Goal: Task Accomplishment & Management: Complete application form

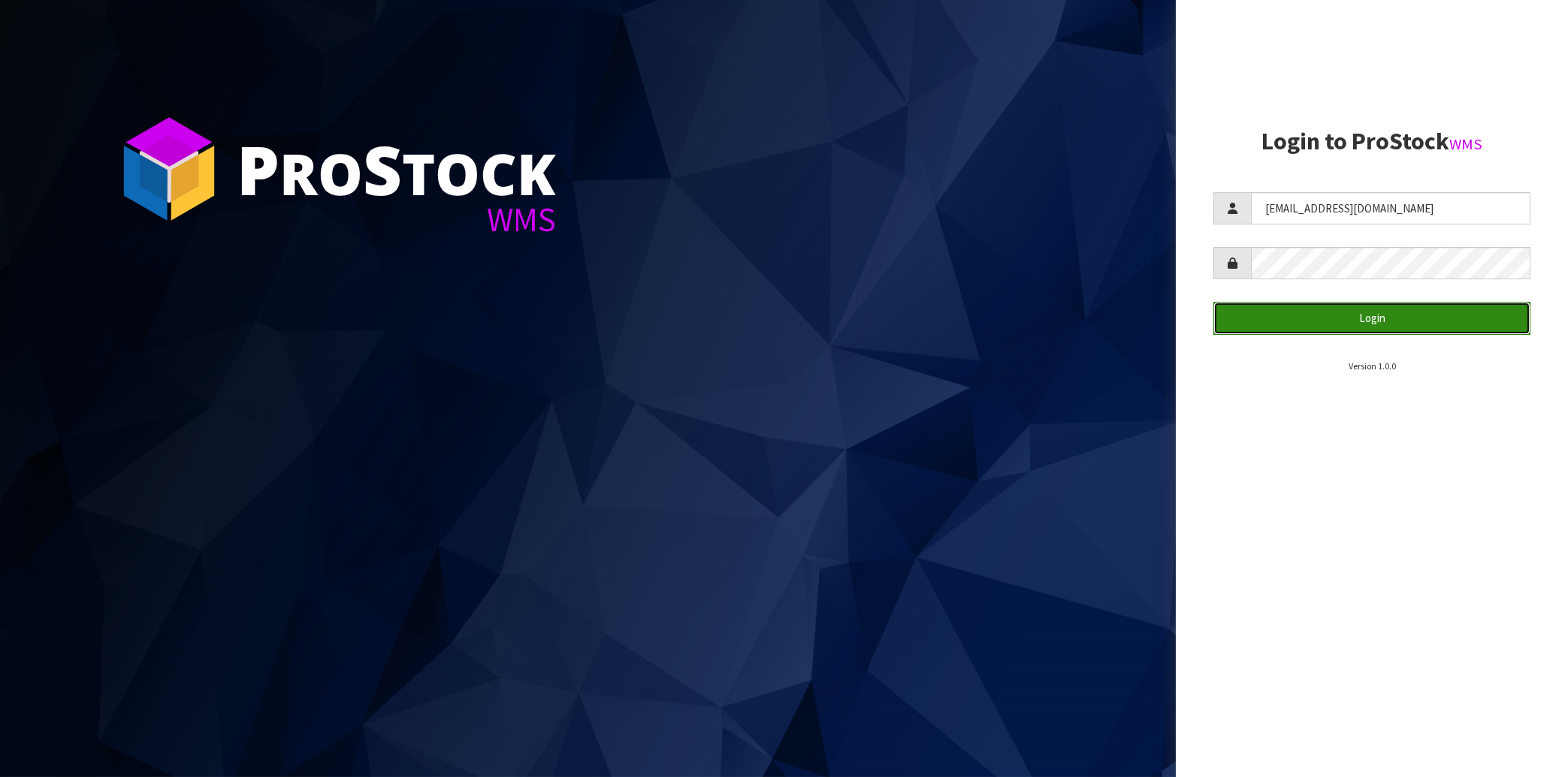
click at [1382, 308] on button "Login" at bounding box center [1371, 317] width 317 height 32
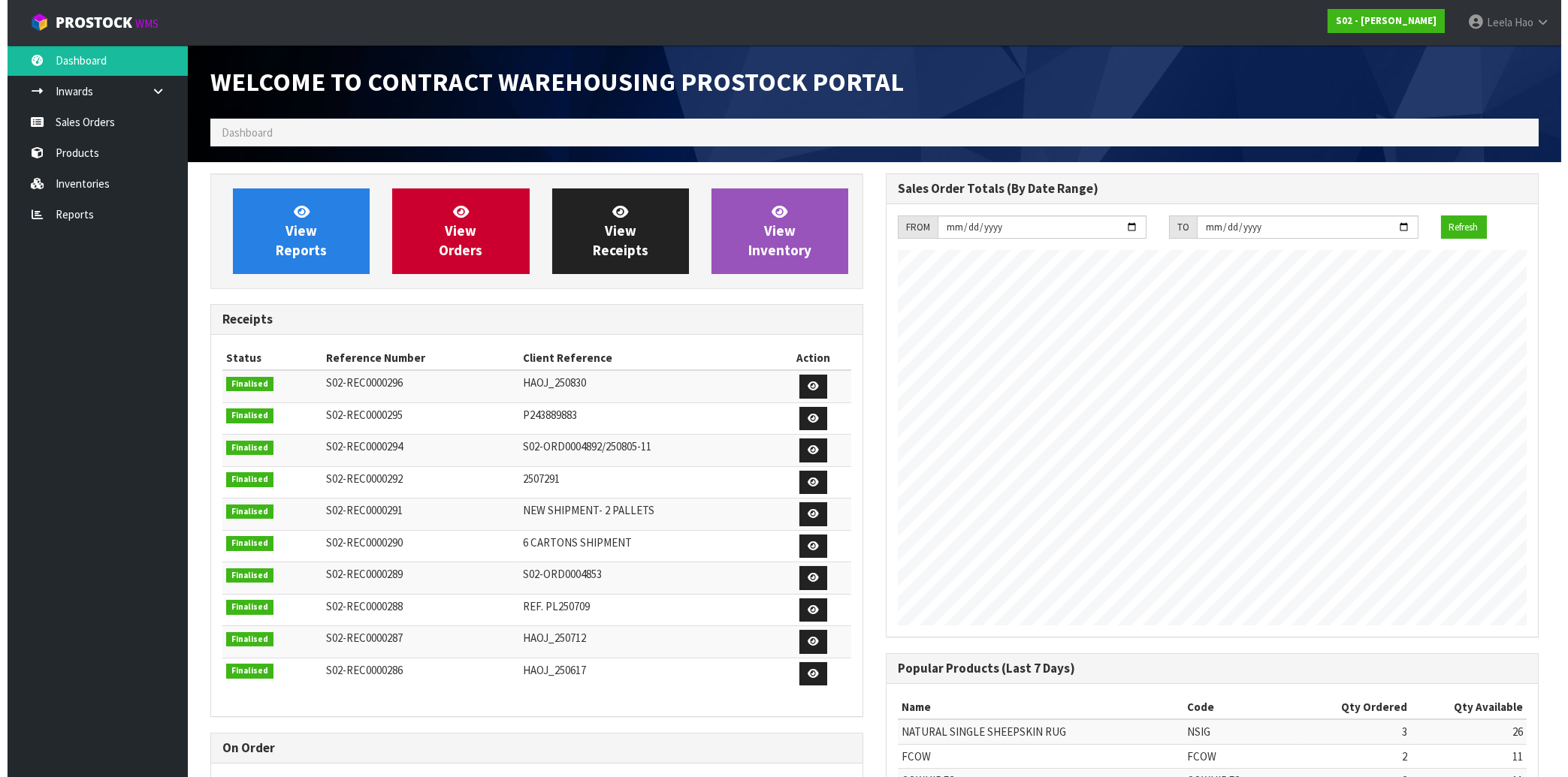
scroll to position [833, 674]
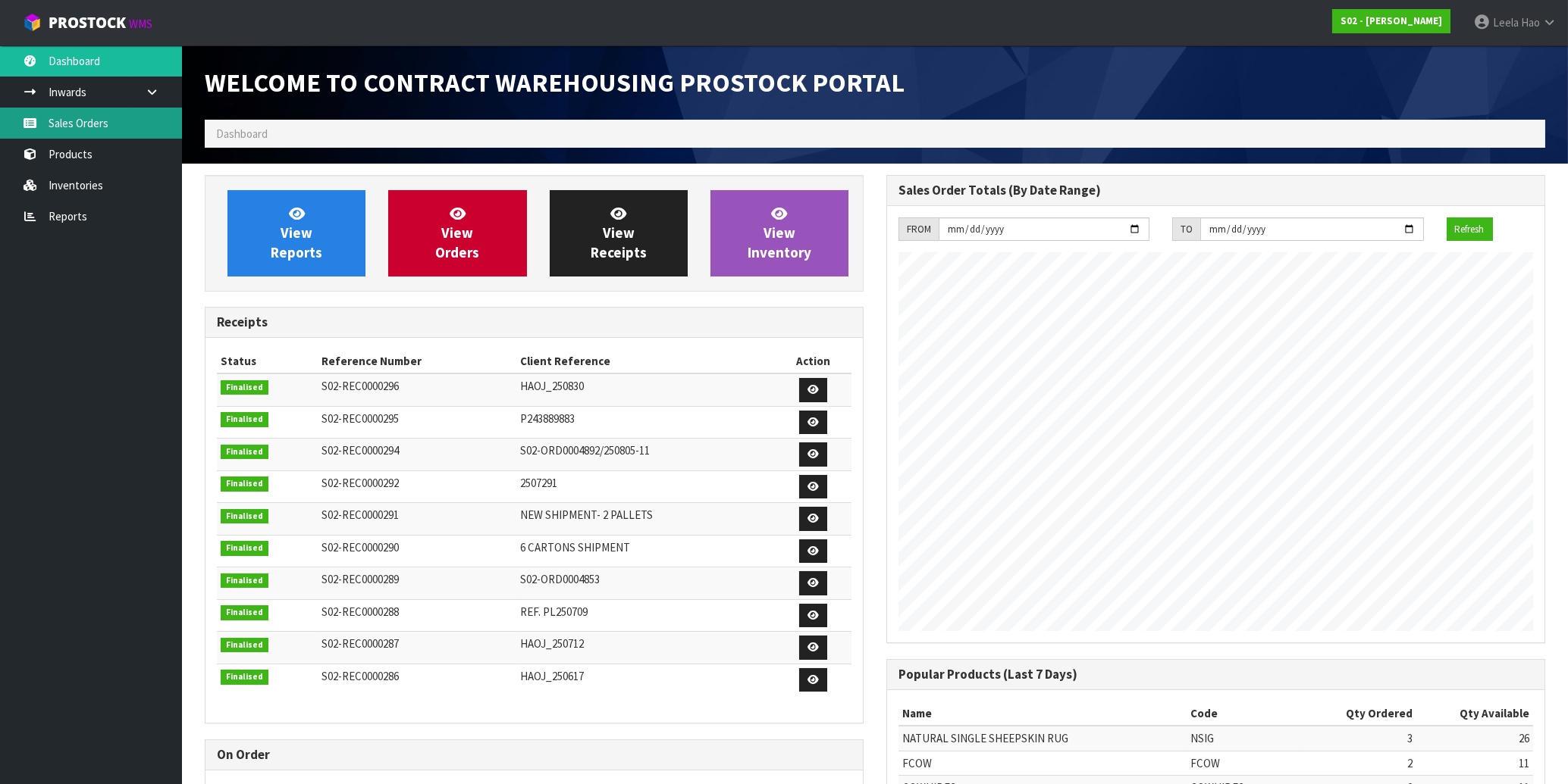
click at [84, 124] on link "Sales Orders" at bounding box center [91, 124] width 182 height 31
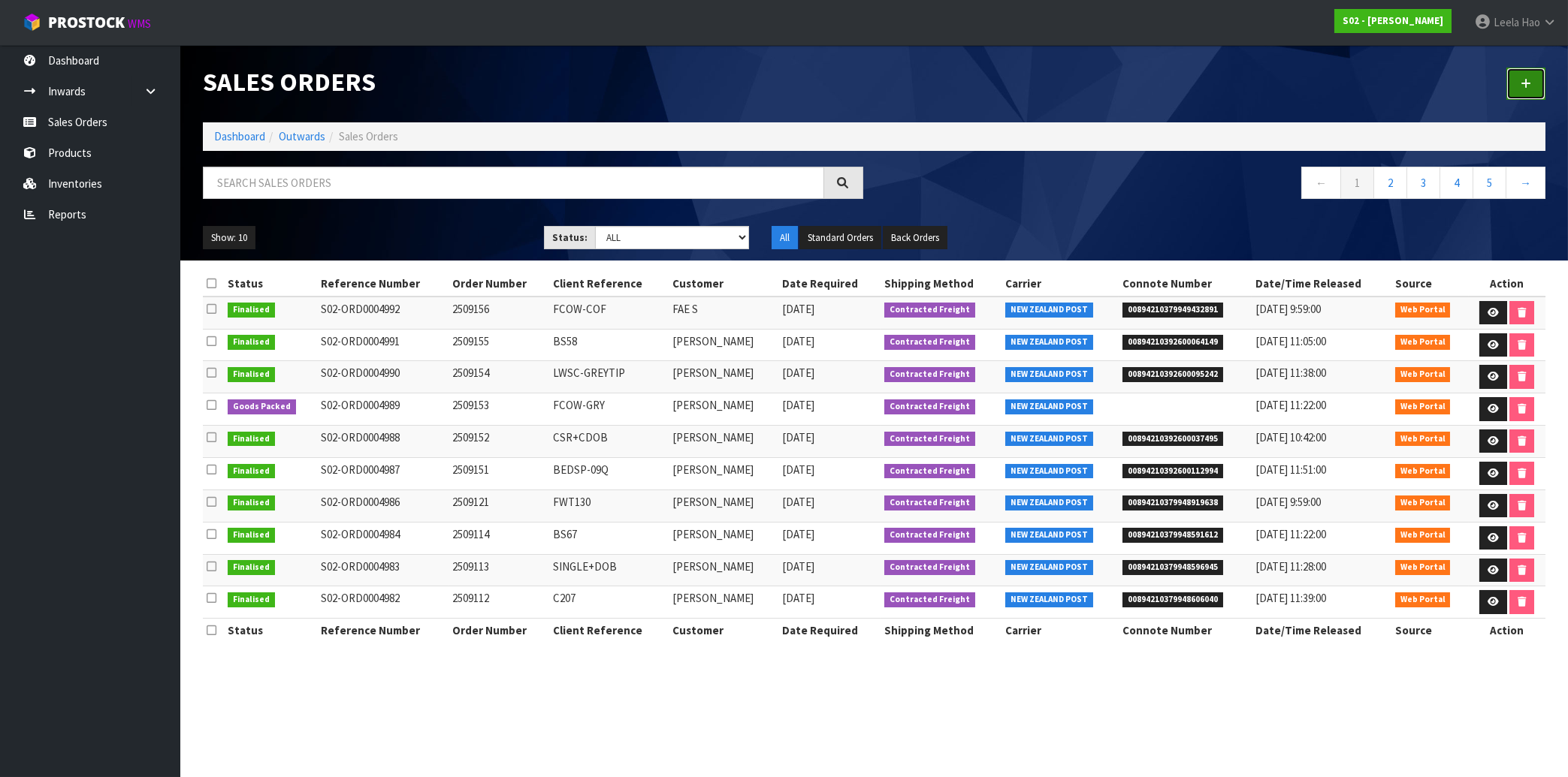
click at [1521, 86] on link at bounding box center [1526, 83] width 40 height 32
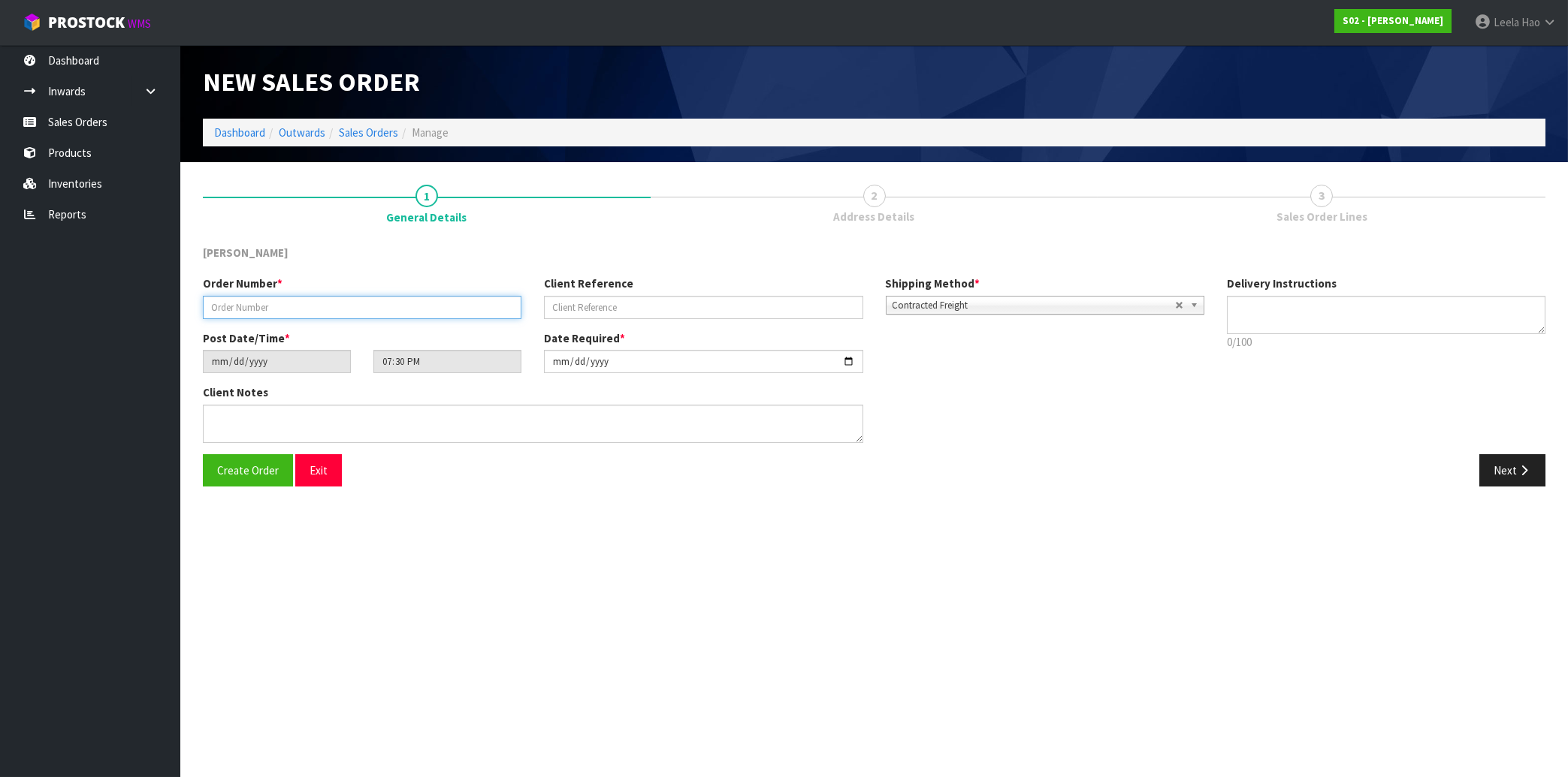
click at [387, 300] on input "text" at bounding box center [362, 308] width 318 height 23
type input "2"
type input "2509161"
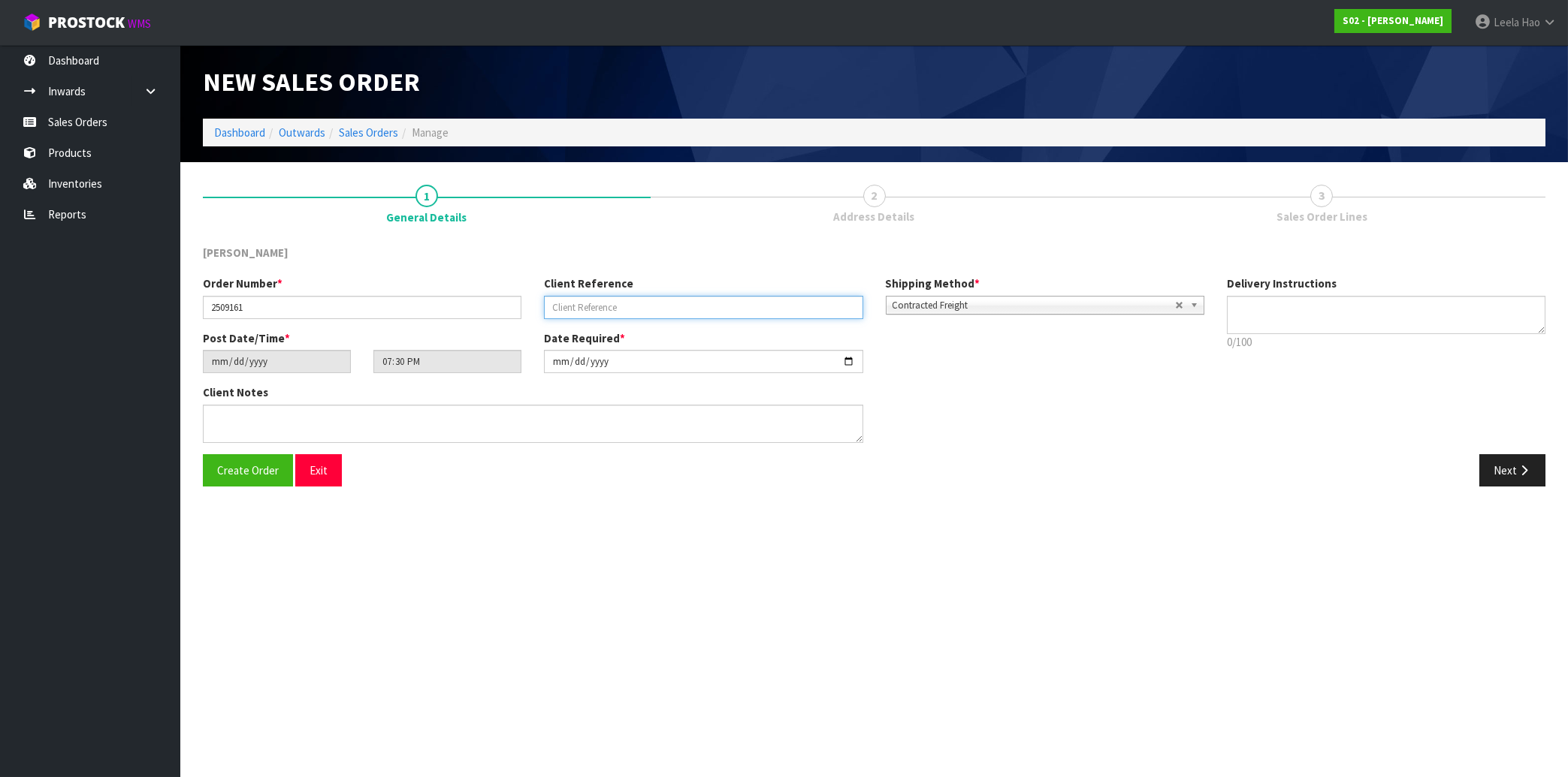
click at [655, 304] on input "text" at bounding box center [703, 308] width 318 height 23
type input "BS68"
click at [1500, 464] on button "Next" at bounding box center [1512, 469] width 67 height 32
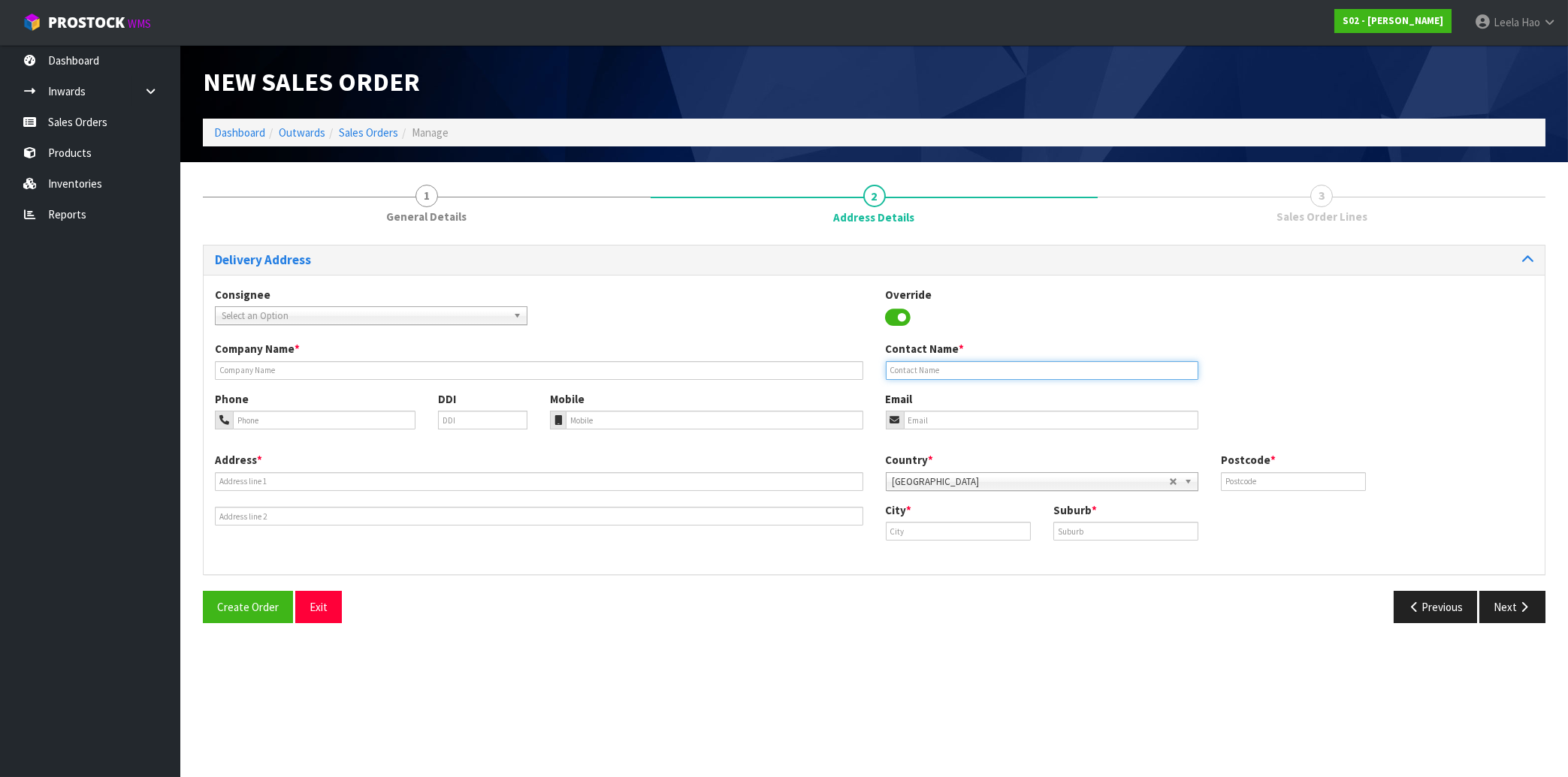
click at [930, 373] on input "text" at bounding box center [1041, 370] width 312 height 18
paste input "[PERSON_NAME]"
type input "[PERSON_NAME]"
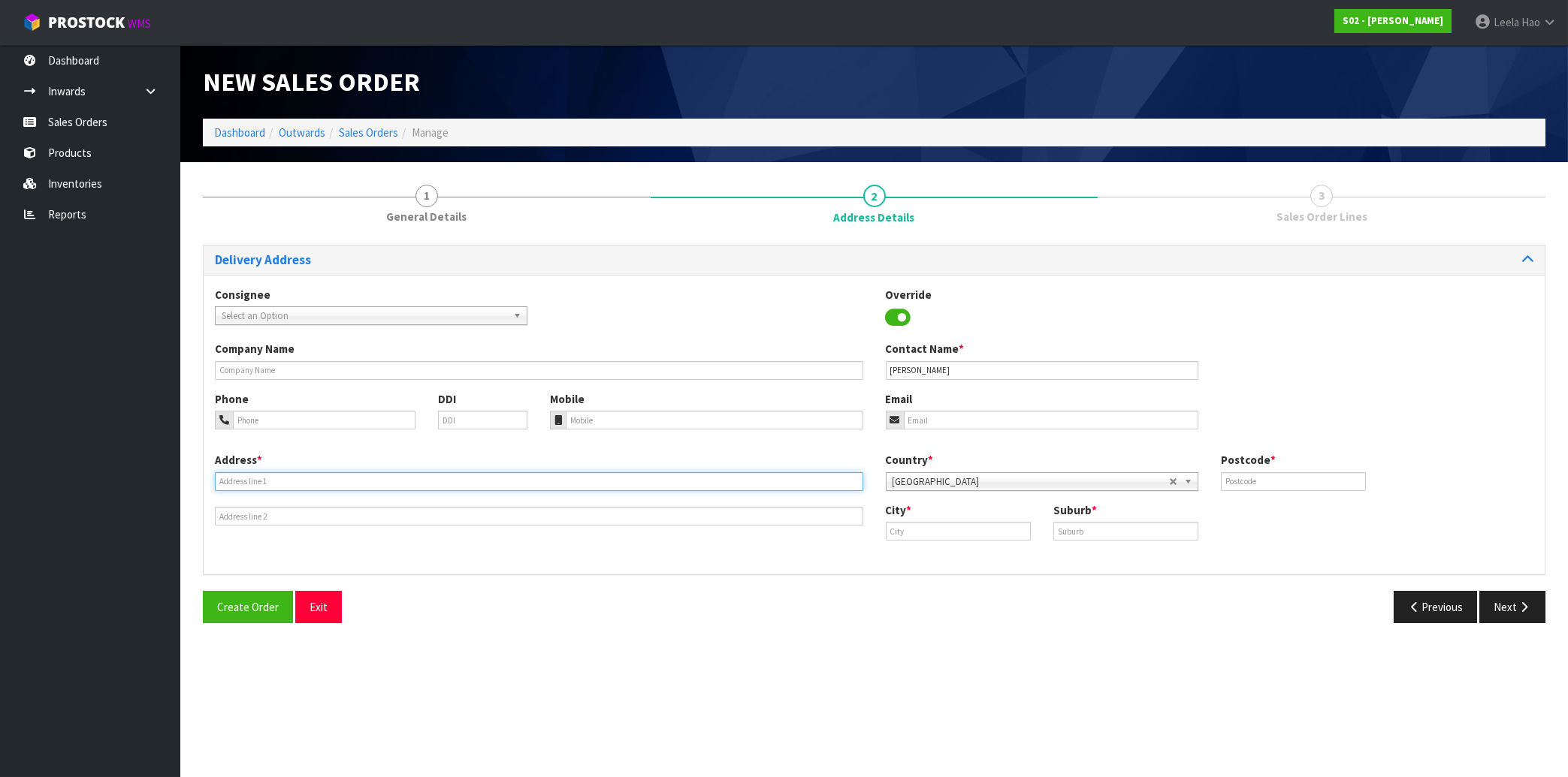
click at [429, 477] on input "text" at bounding box center [539, 481] width 648 height 18
paste input "[STREET_ADDRESS][PERSON_NAME]"
type input "[STREET_ADDRESS][PERSON_NAME]"
click at [1083, 524] on input "text" at bounding box center [1125, 530] width 145 height 18
paste input "[GEOGRAPHIC_DATA]"
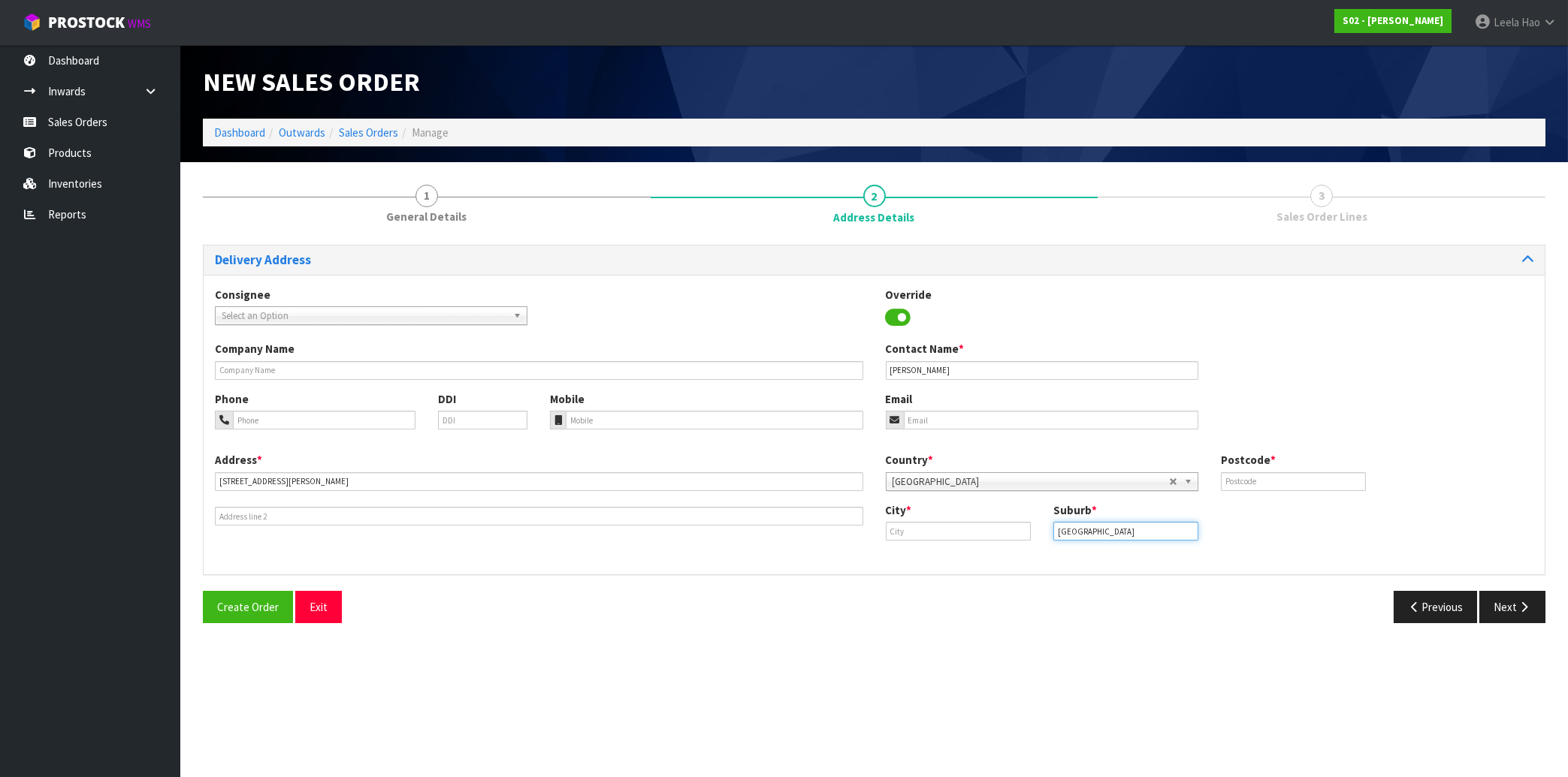
type input "[GEOGRAPHIC_DATA]"
click at [986, 529] on input "text" at bounding box center [958, 530] width 145 height 18
paste input "[GEOGRAPHIC_DATA]"
type input "[GEOGRAPHIC_DATA]"
click at [1280, 481] on input "text" at bounding box center [1293, 481] width 145 height 18
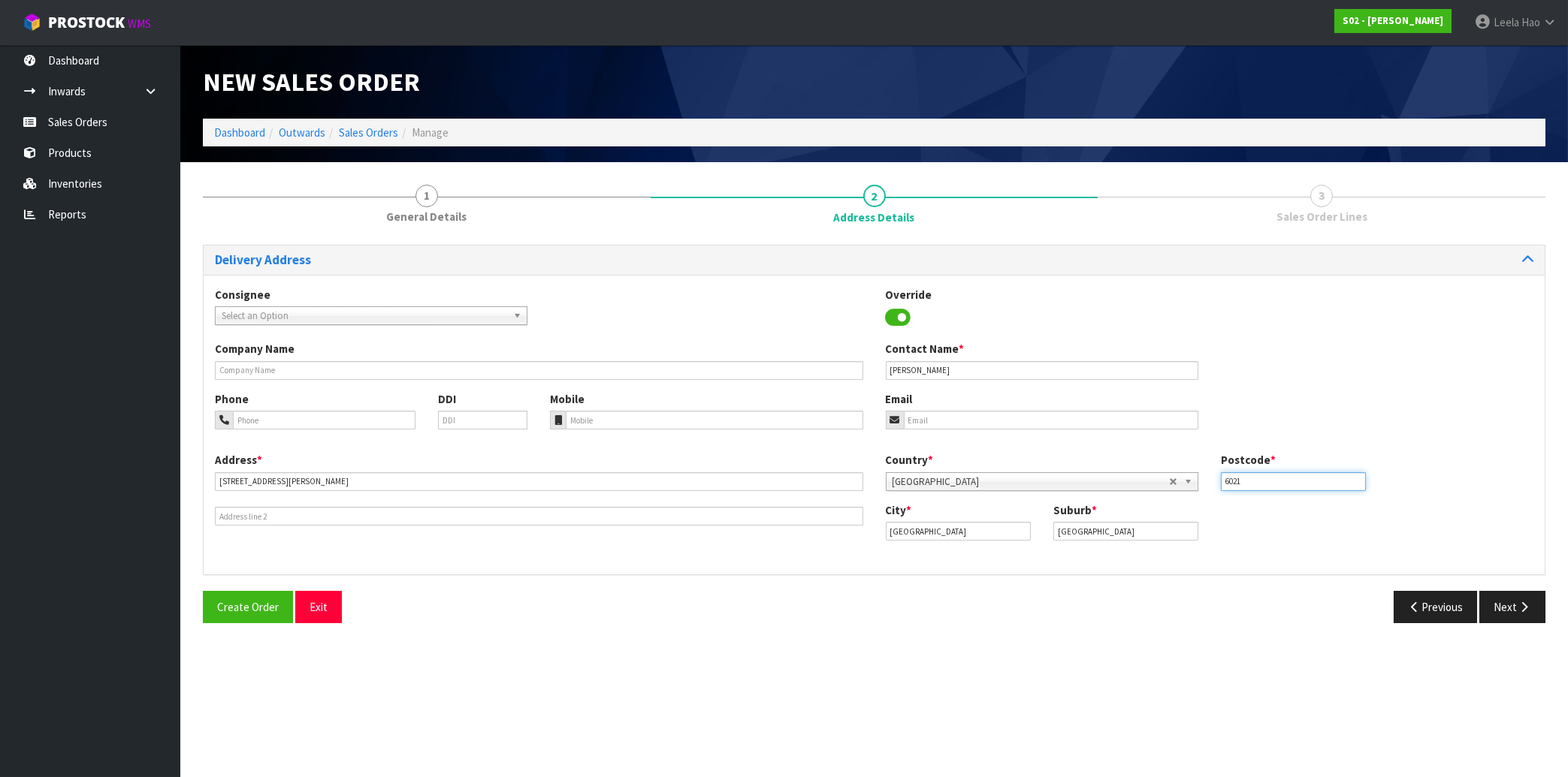
type input "6021"
click at [649, 421] on input "tel" at bounding box center [715, 419] width 297 height 18
paste input "(027) 3434161"
type input "(027) 3434161"
click at [970, 423] on input "email" at bounding box center [1050, 419] width 294 height 18
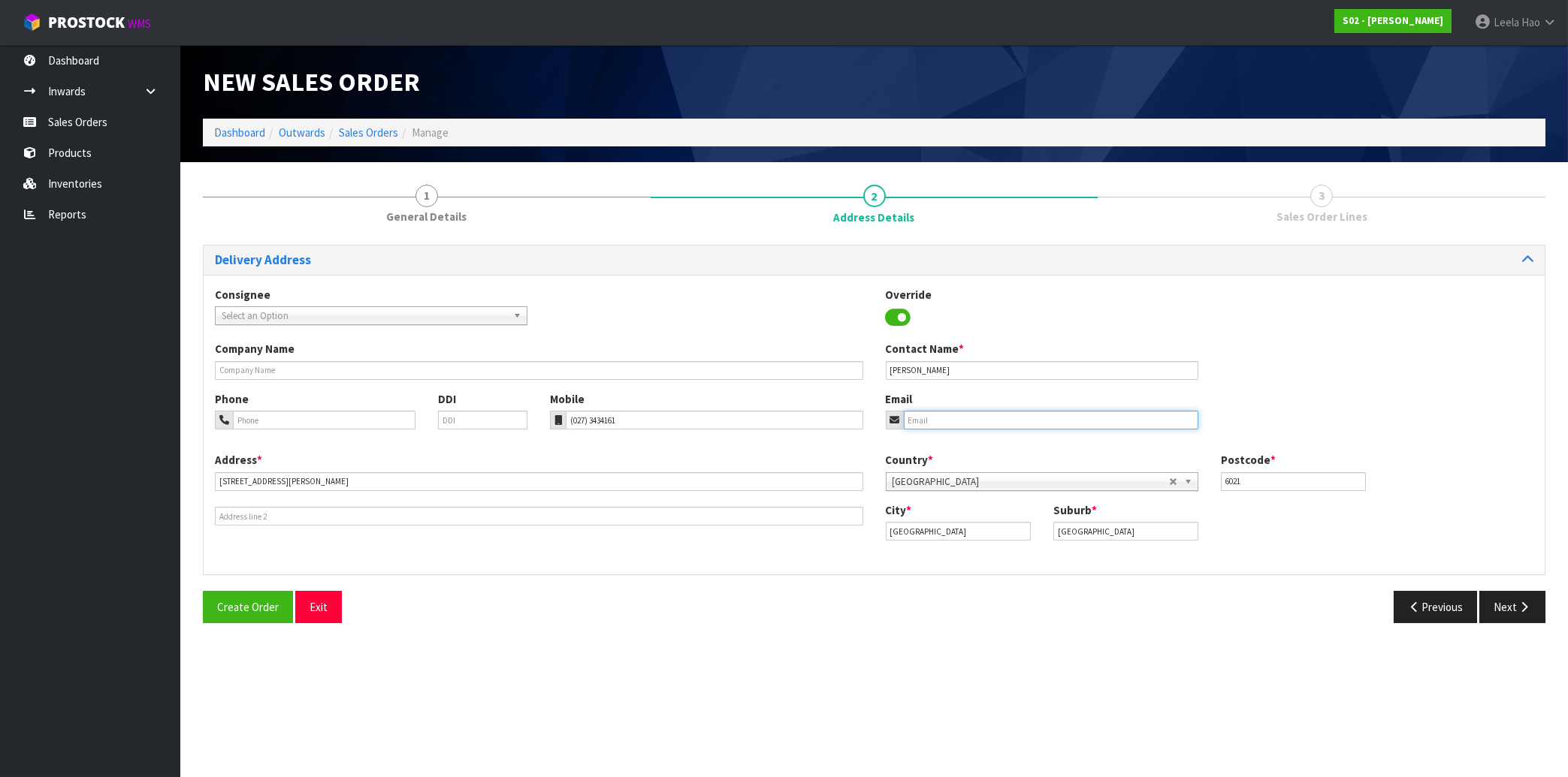
paste input "[EMAIL_ADDRESS][DOMAIN_NAME]"
type input "[EMAIL_ADDRESS][DOMAIN_NAME]"
click at [1513, 606] on button "Next" at bounding box center [1512, 606] width 67 height 32
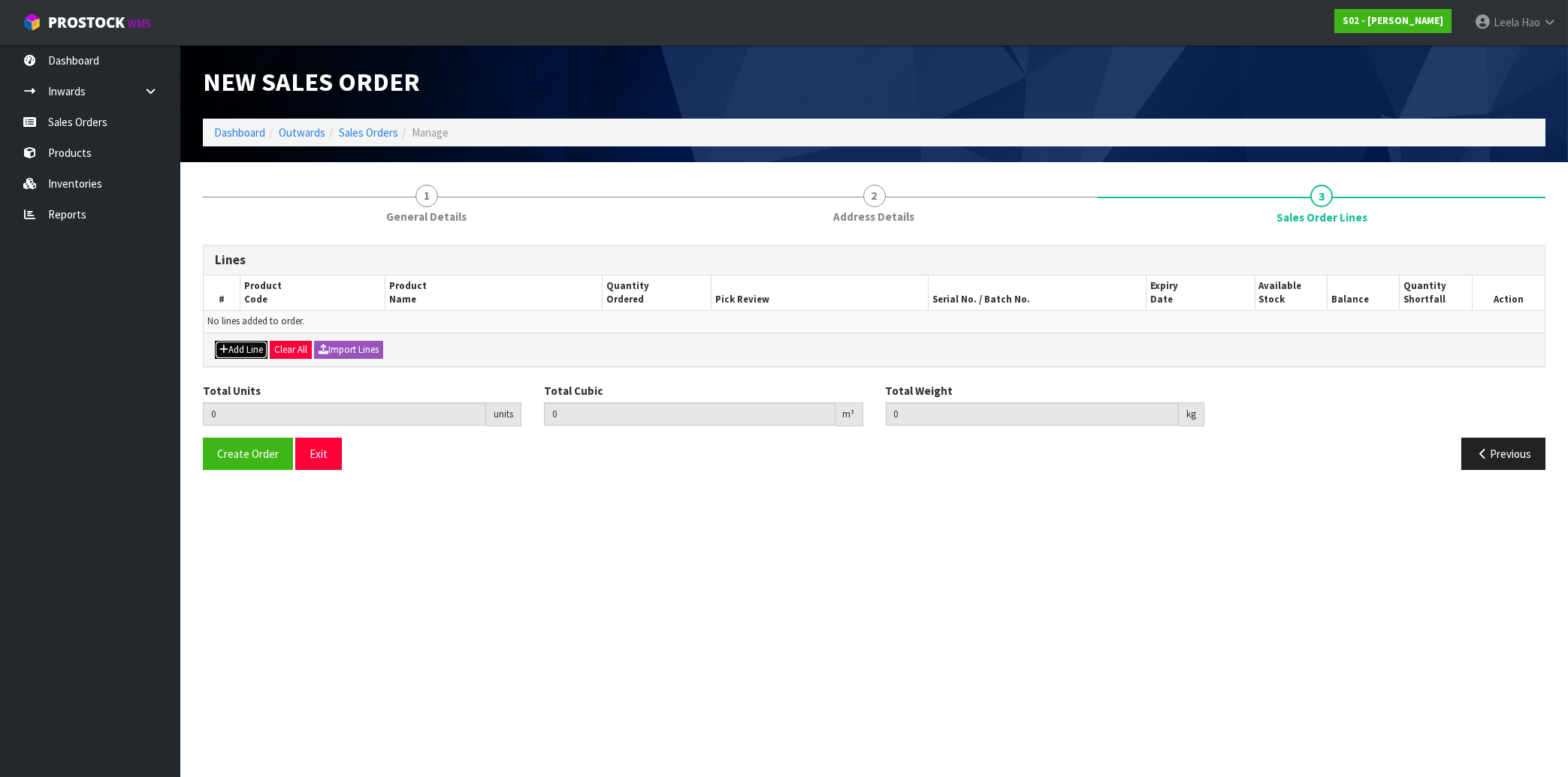
click at [249, 352] on button "Add Line" at bounding box center [241, 350] width 53 height 18
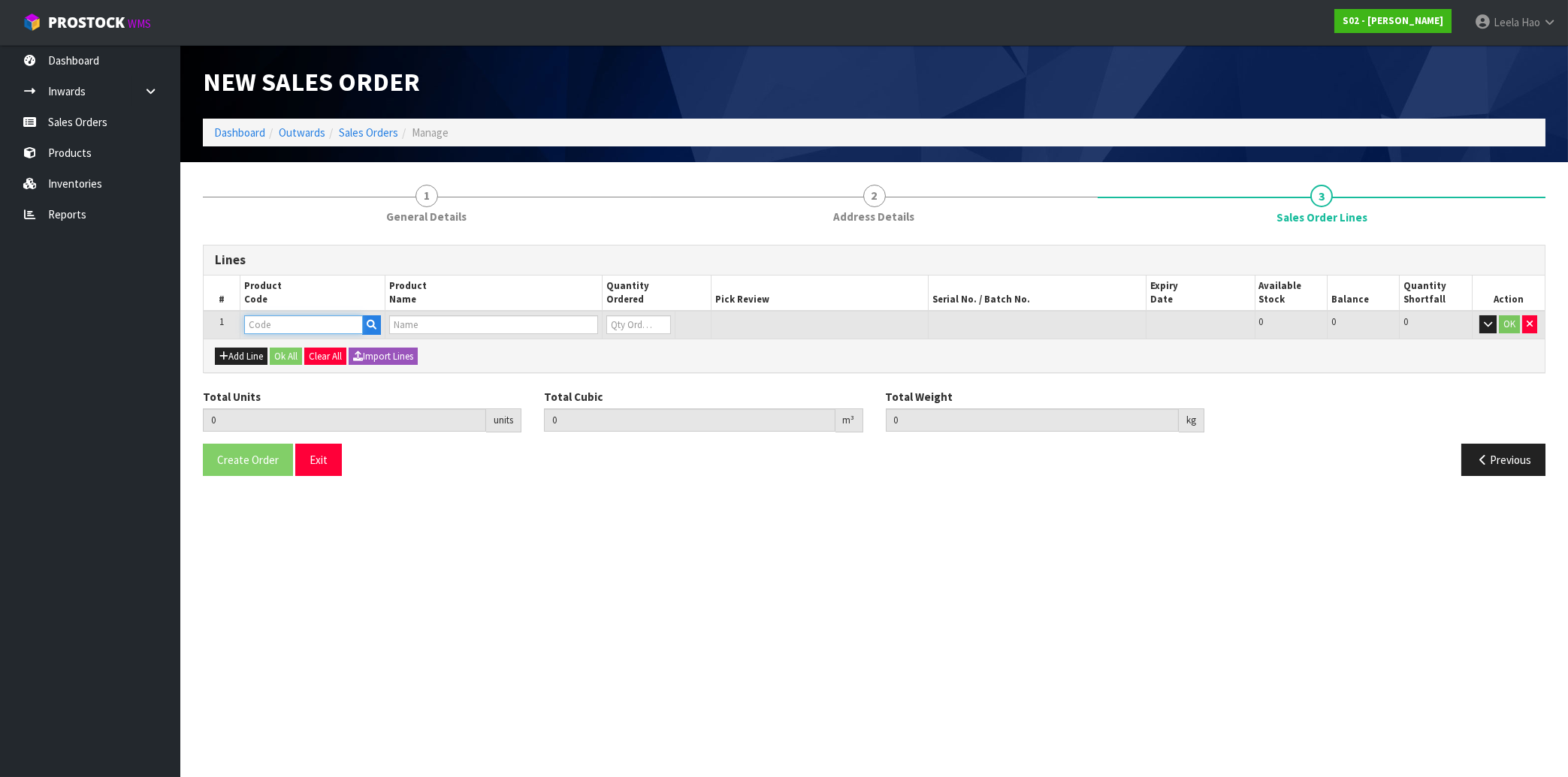
click at [304, 328] on input "text" at bounding box center [303, 324] width 119 height 18
type input "NS"
click at [299, 351] on link "NS IG" at bounding box center [304, 349] width 119 height 20
type input "NSIG"
type input "0.000000"
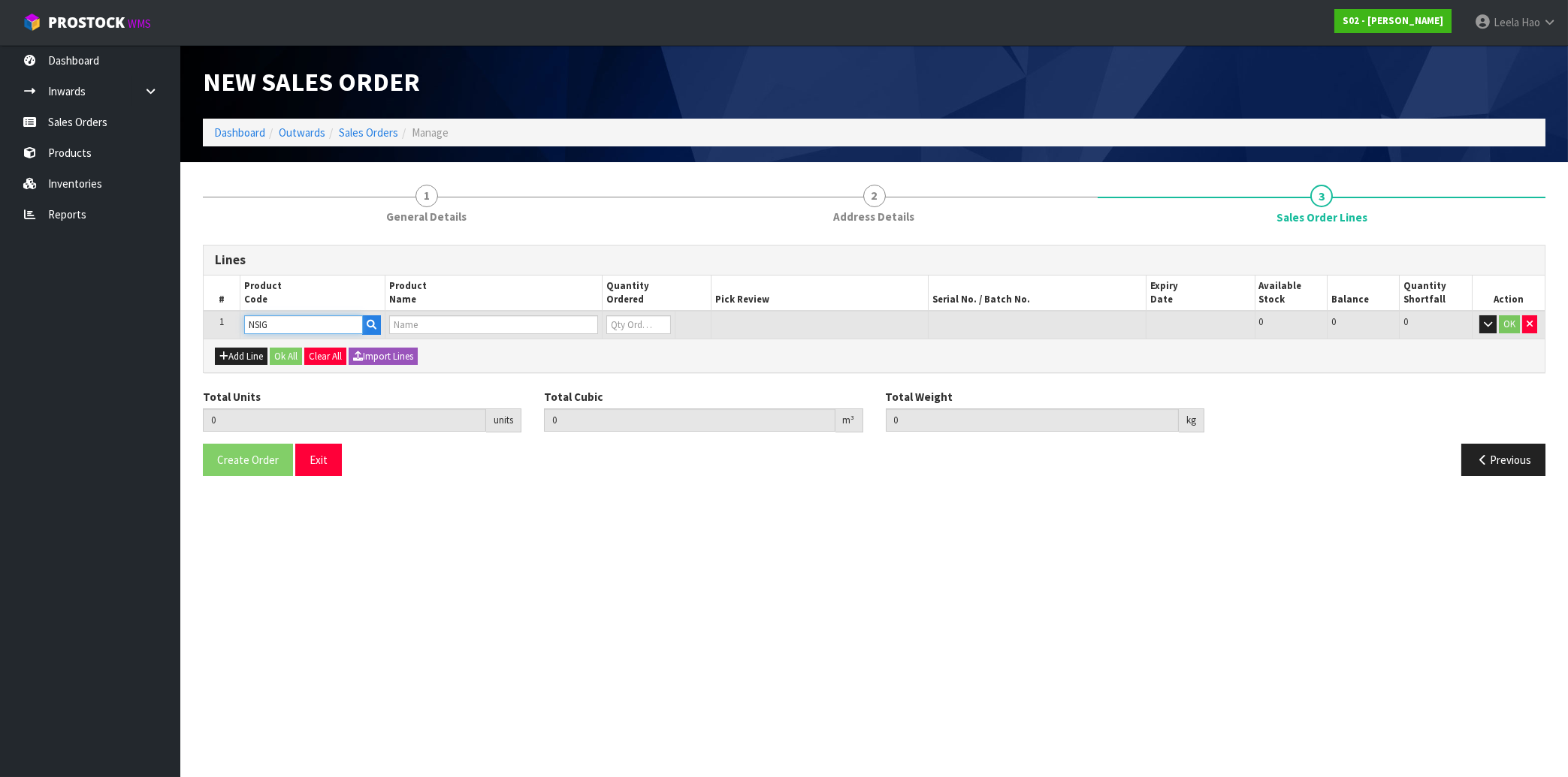
type input "0.000"
type input "NATURAL SINGLE SHEEPSKIN RUG"
type input "0"
type input "1"
type input "0.008208"
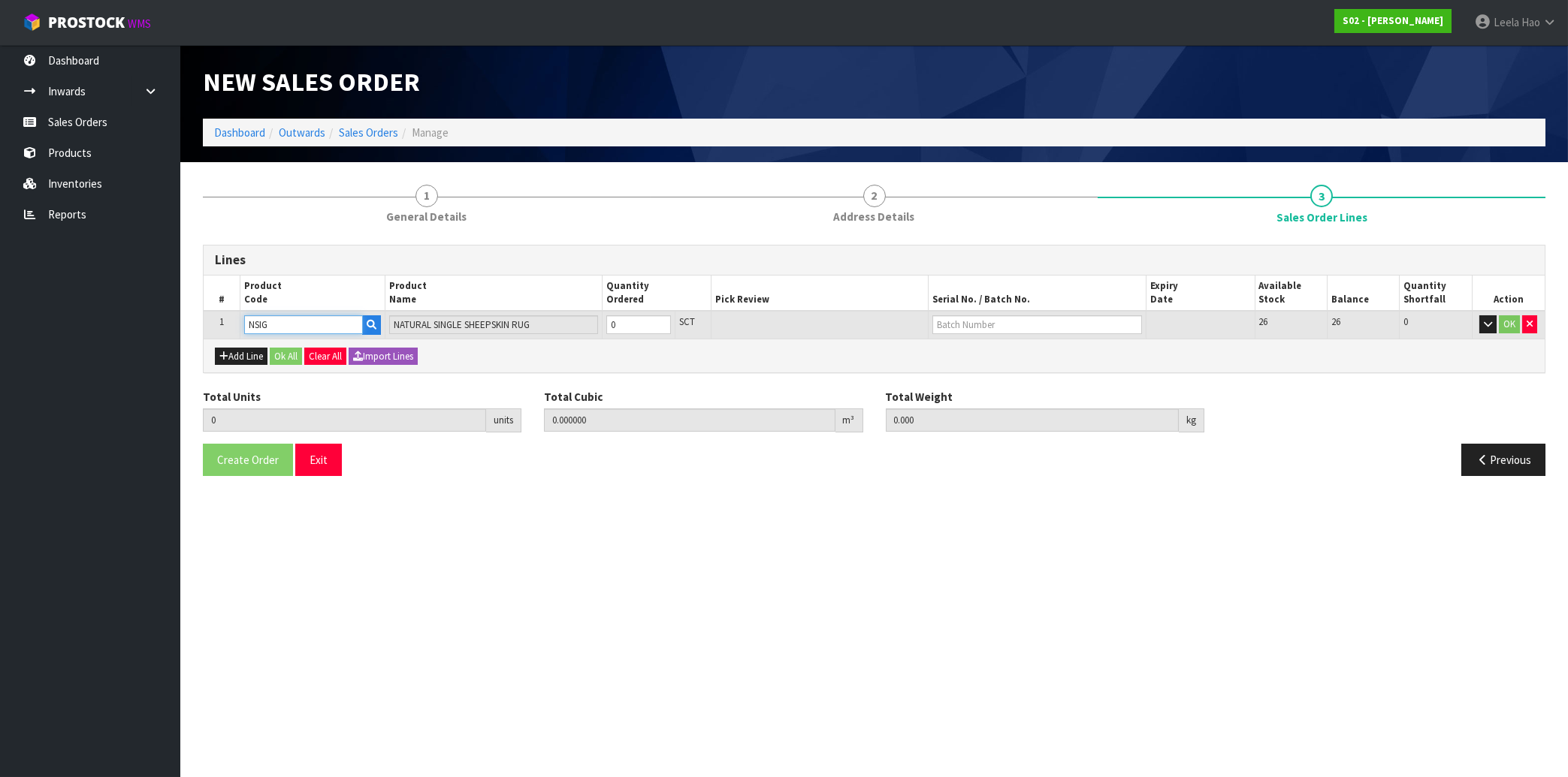
type input "0.5"
type input "1"
click at [661, 321] on input "1" at bounding box center [638, 324] width 64 height 18
click at [952, 324] on input "text" at bounding box center [1037, 324] width 209 height 18
type input "BS68"
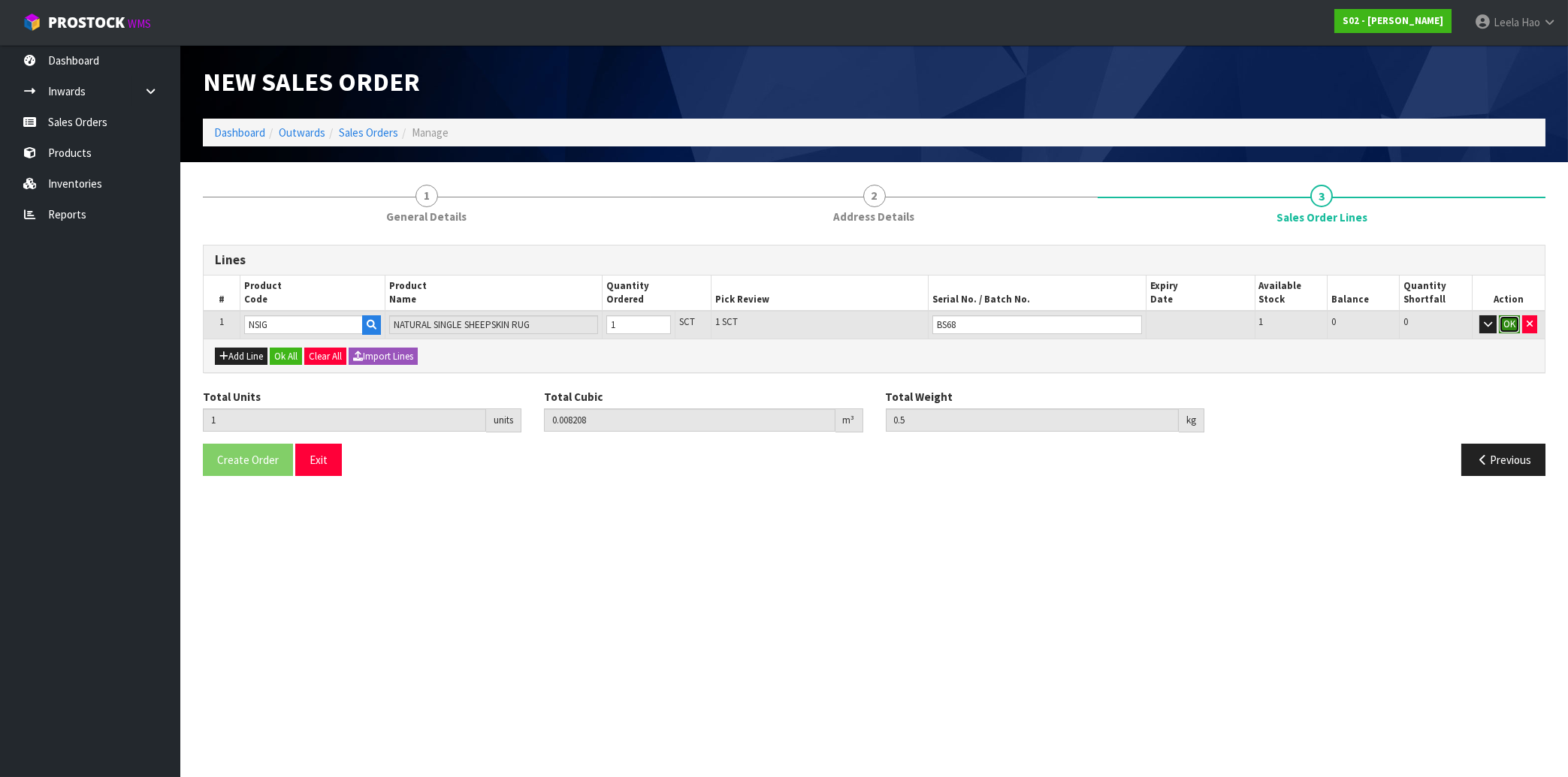
click at [1504, 324] on button "OK" at bounding box center [1509, 324] width 21 height 18
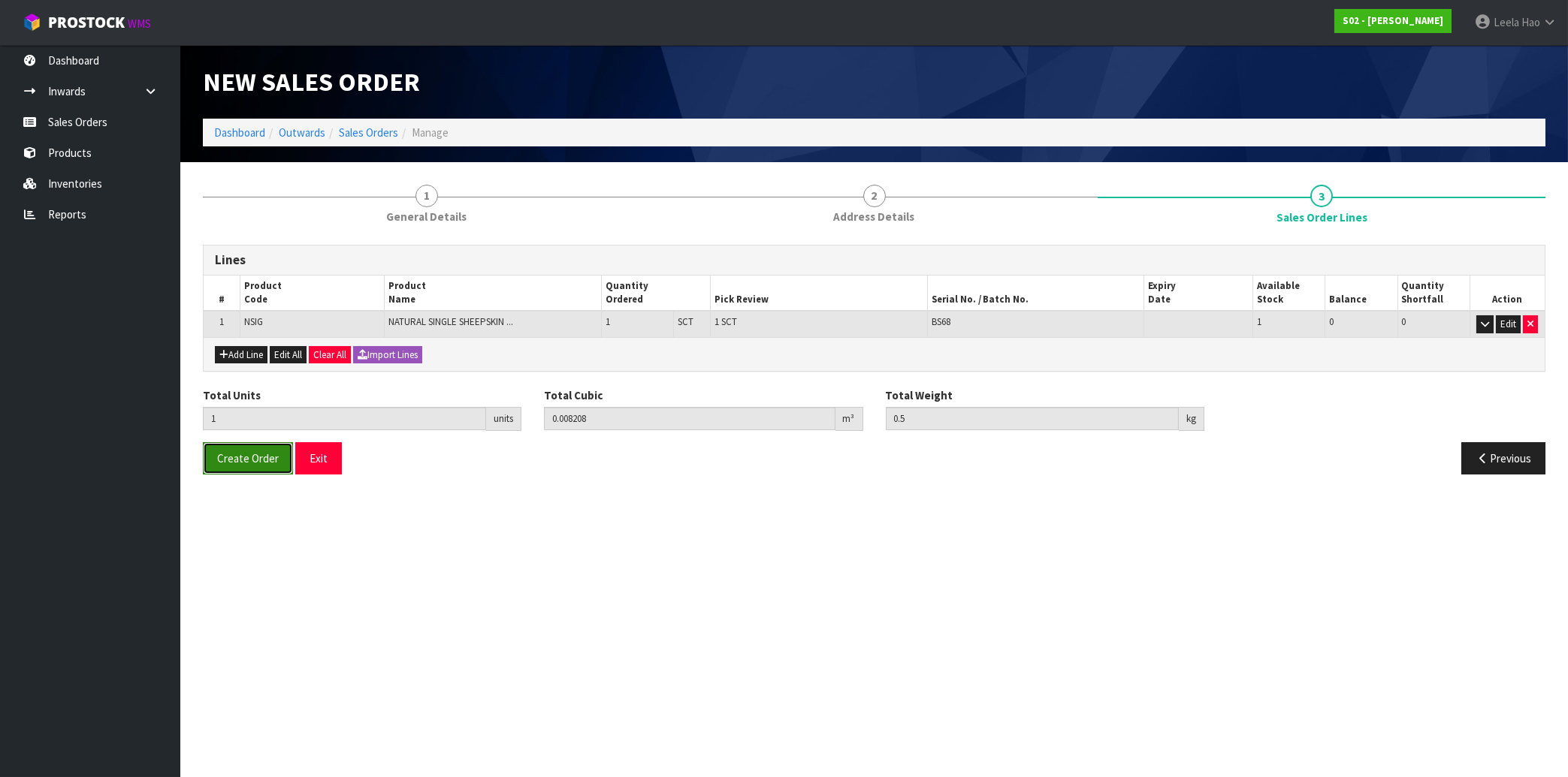
click at [257, 462] on span "Create Order" at bounding box center [248, 458] width 62 height 14
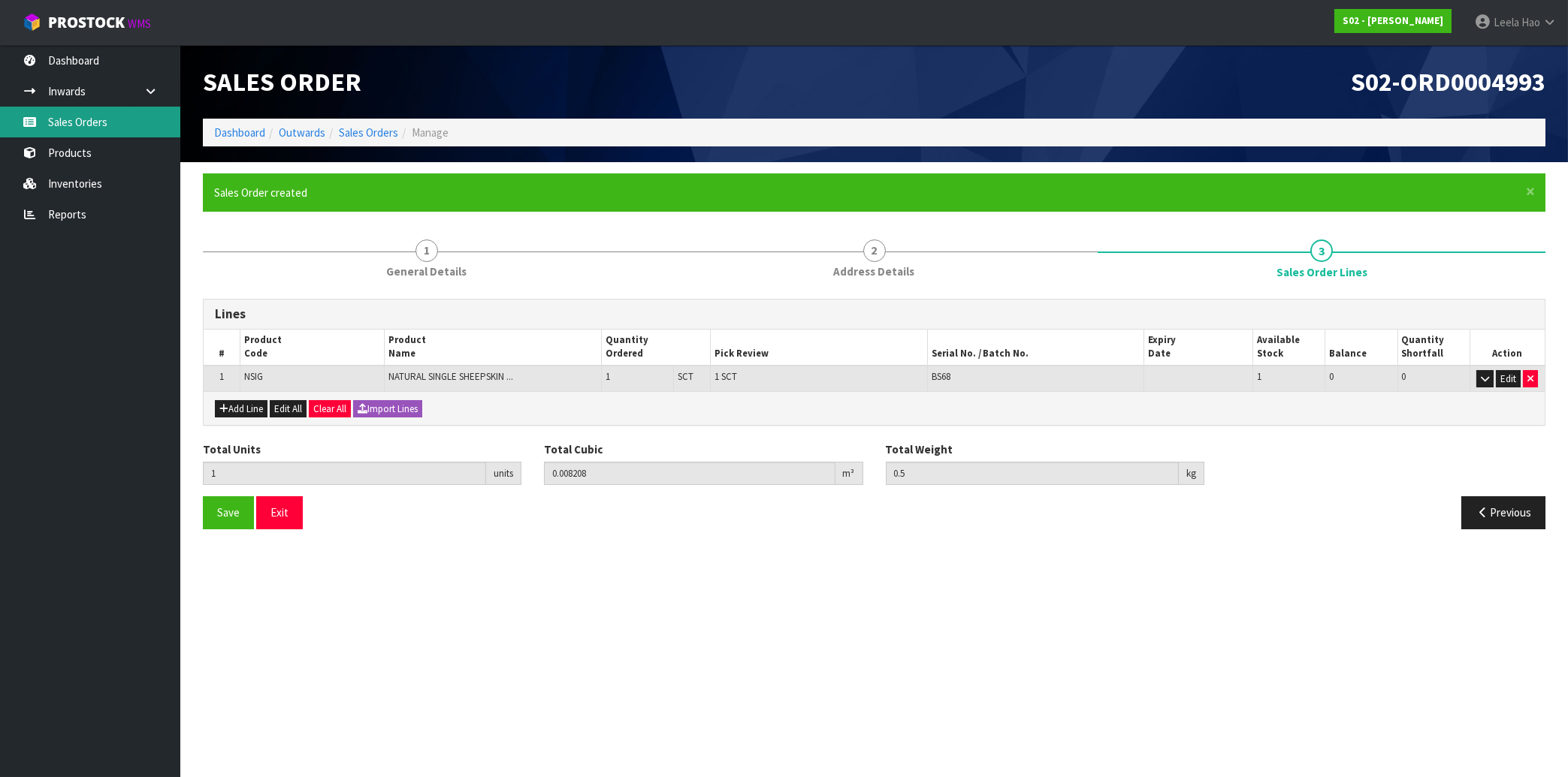
click at [82, 120] on link "Sales Orders" at bounding box center [90, 122] width 180 height 31
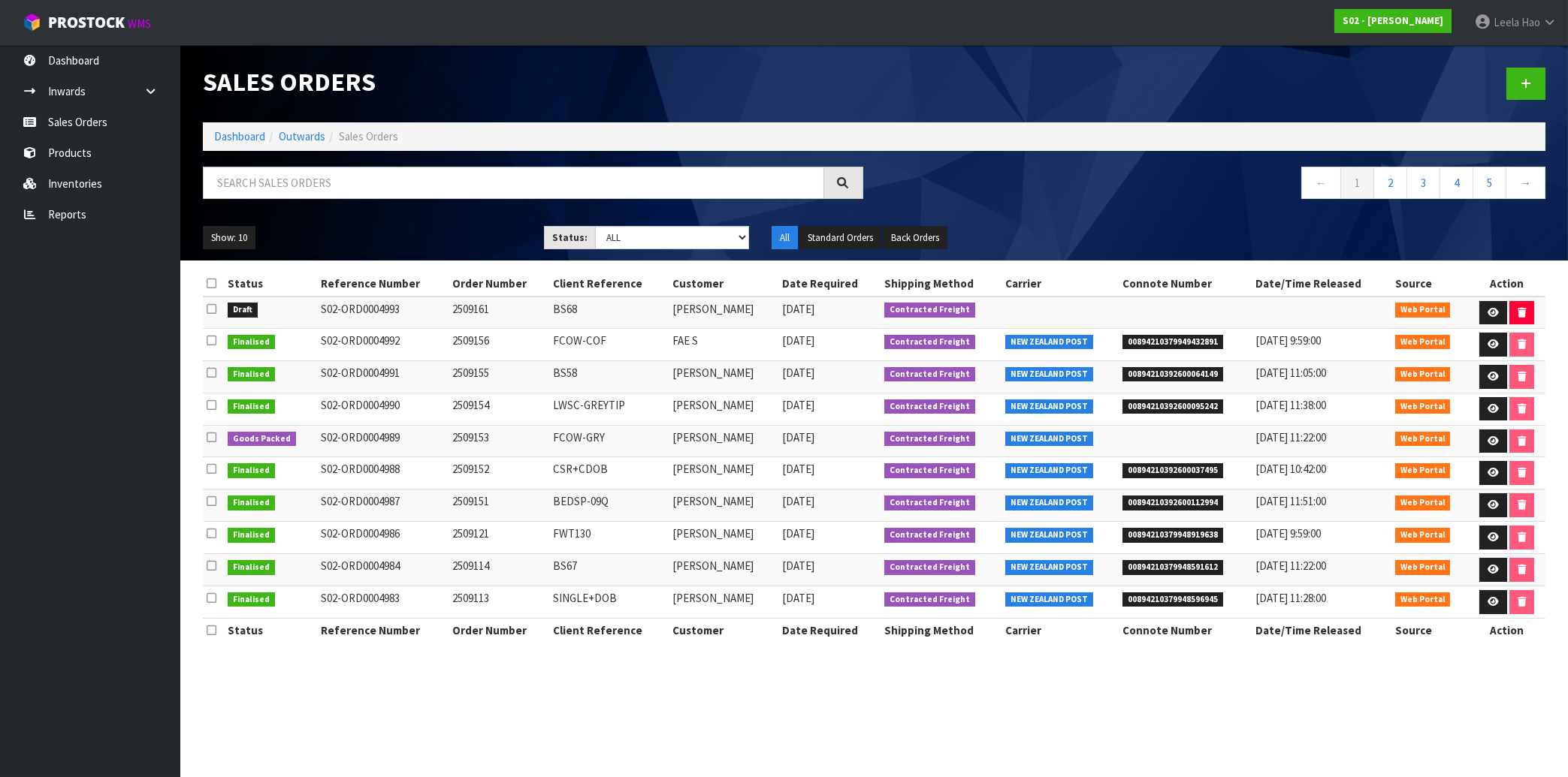
click at [1160, 344] on span "00894210379949432891" at bounding box center [1173, 342] width 100 height 15
click at [1485, 350] on link at bounding box center [1493, 344] width 28 height 24
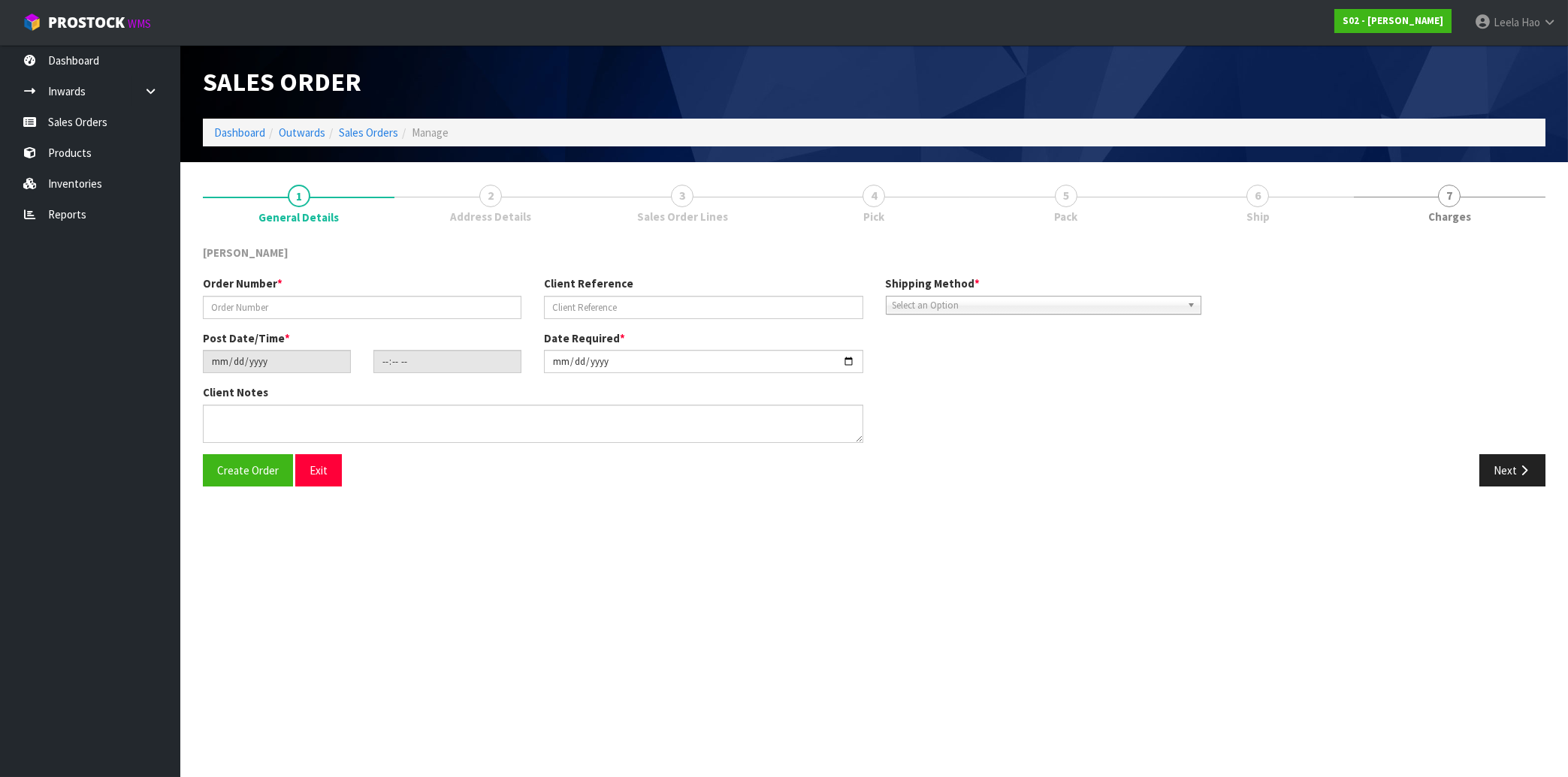
type input "2509156"
type input "FCOW-COF"
type input "[DATE]"
type input "17:43:00.000"
type input "[DATE]"
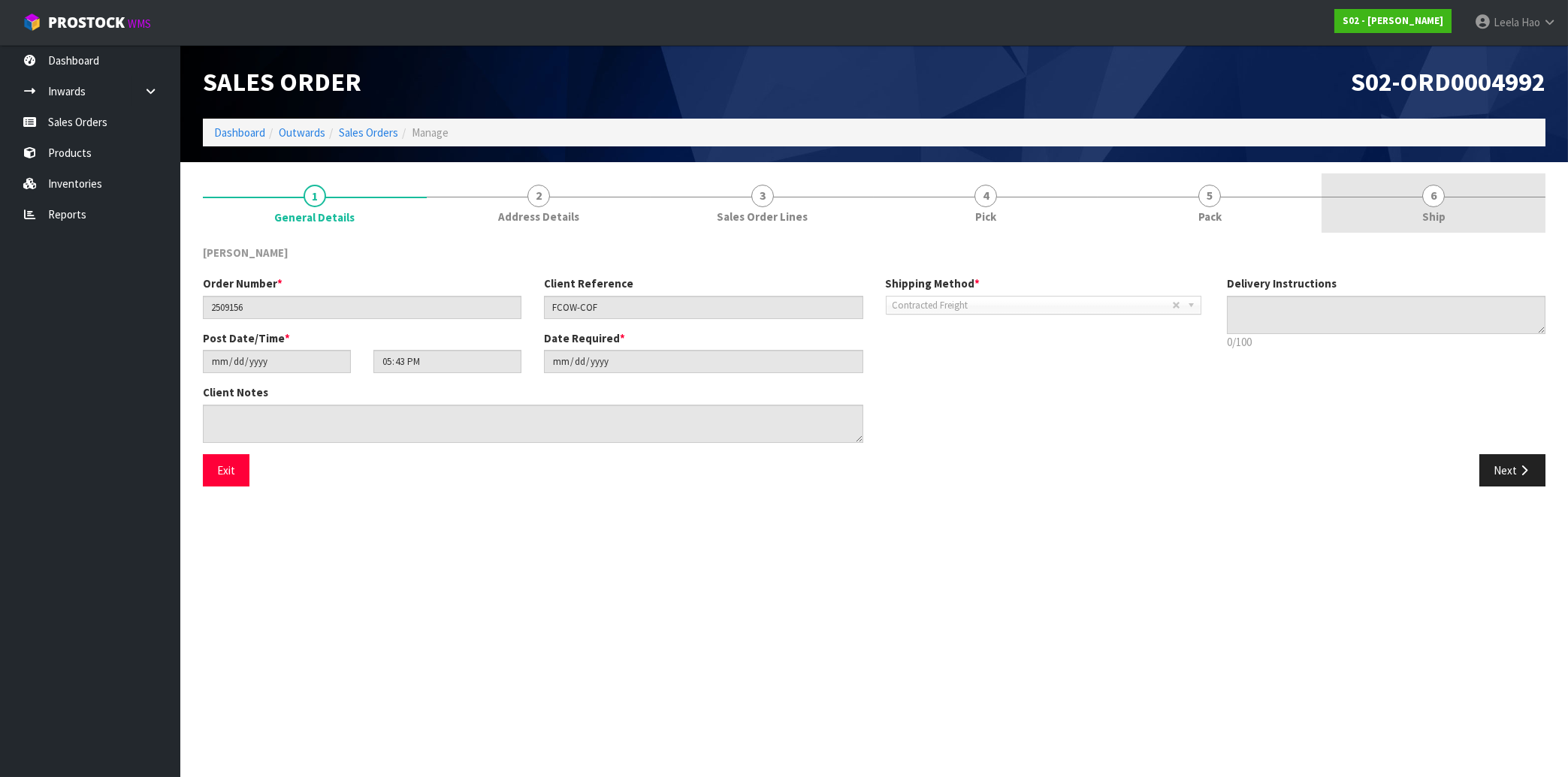
click at [1436, 219] on span "Ship" at bounding box center [1434, 217] width 23 height 15
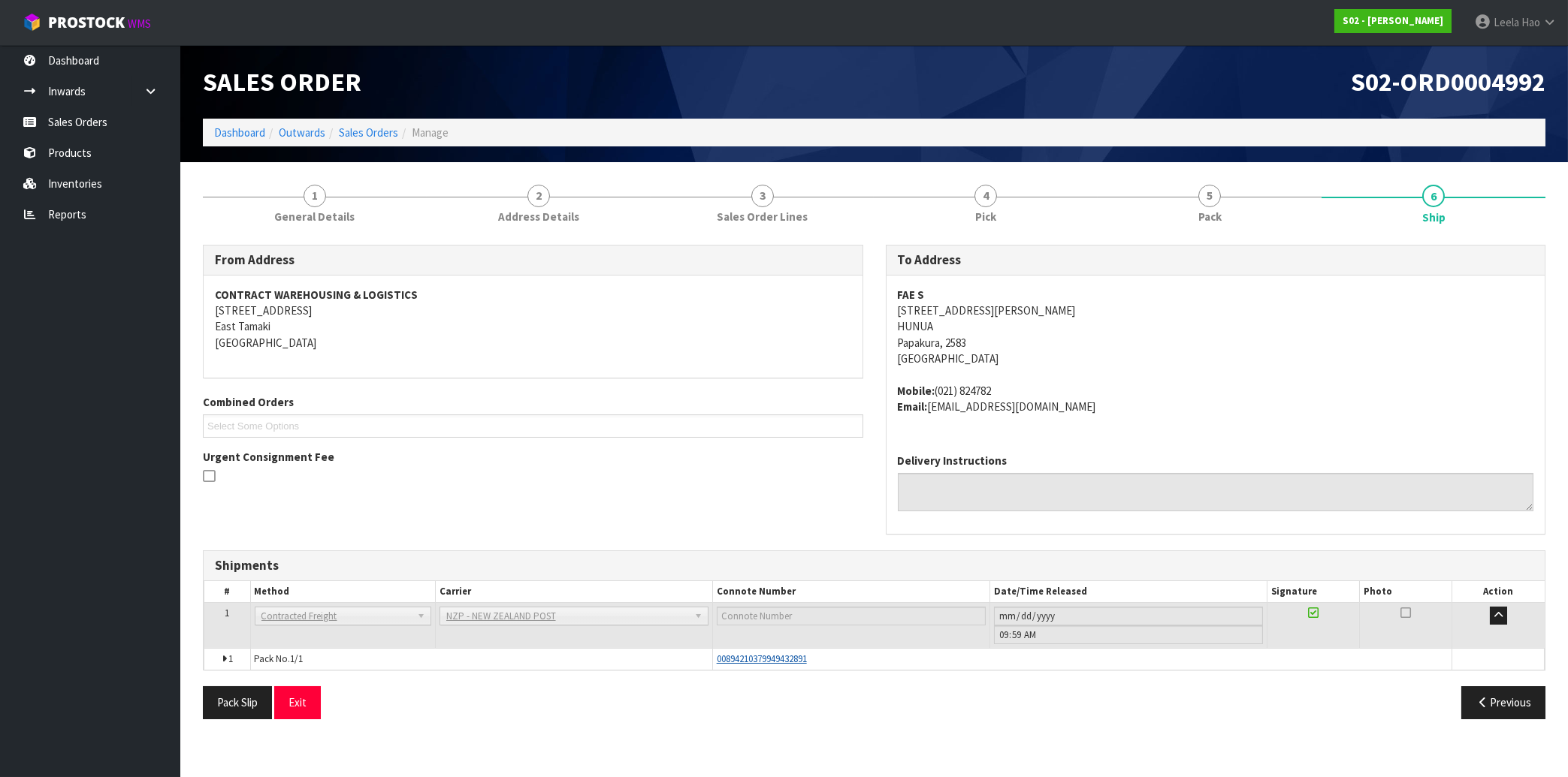
click at [794, 660] on span "00894210379949432891" at bounding box center [761, 658] width 90 height 13
click at [765, 660] on span "00894210379949432891" at bounding box center [761, 658] width 90 height 13
click at [780, 654] on div "00894210379949432891" at bounding box center [1082, 659] width 731 height 13
click at [778, 665] on span "00894210379949432891" at bounding box center [761, 658] width 90 height 13
click at [785, 658] on span "00894210379949432891" at bounding box center [761, 658] width 90 height 13
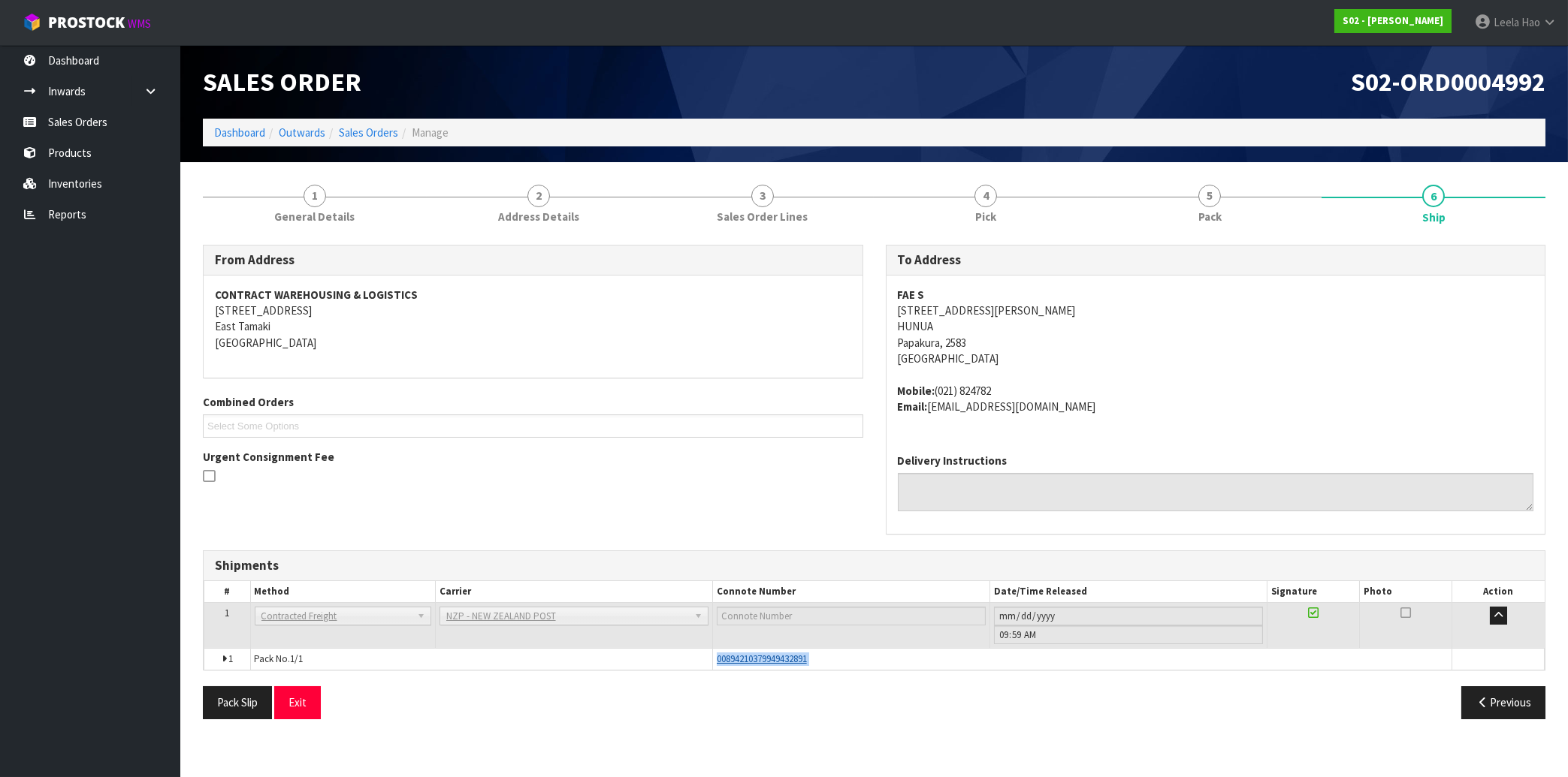
click at [785, 658] on span "00894210379949432891" at bounding box center [761, 658] width 90 height 13
click at [78, 122] on link "Sales Orders" at bounding box center [90, 122] width 180 height 31
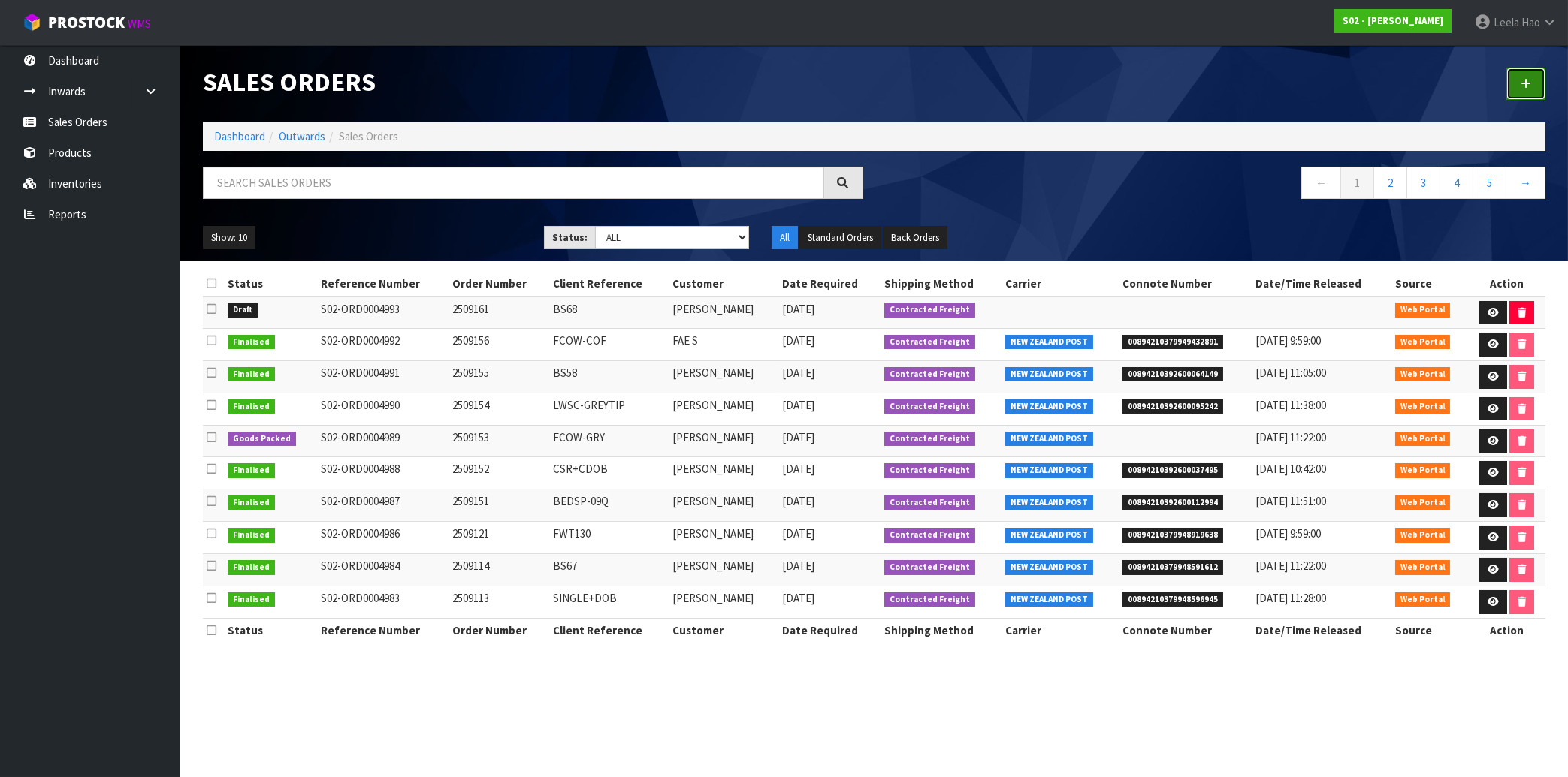
click at [1526, 82] on icon at bounding box center [1526, 84] width 11 height 12
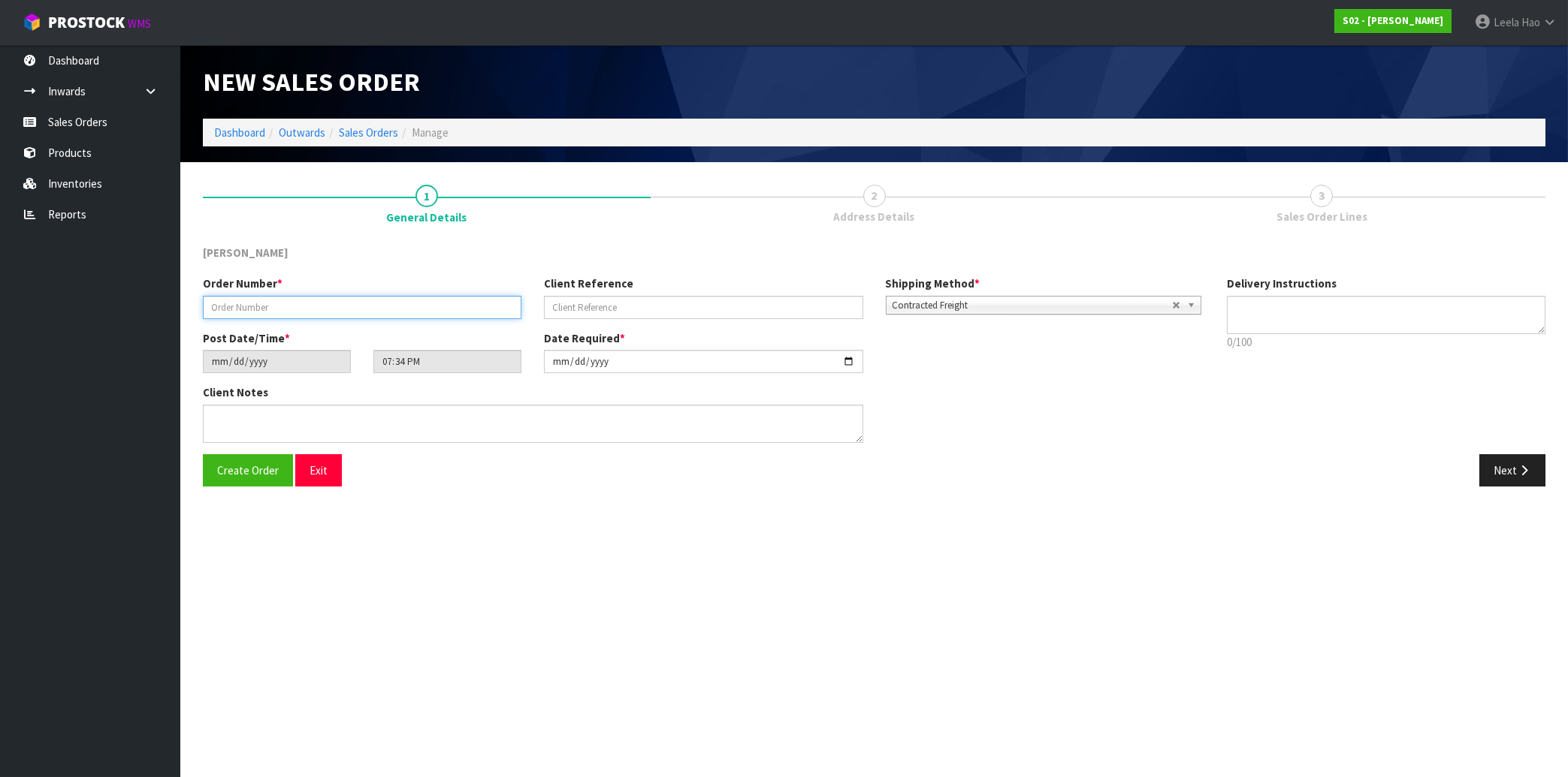
click at [453, 301] on input "text" at bounding box center [362, 308] width 318 height 23
type input "2509162"
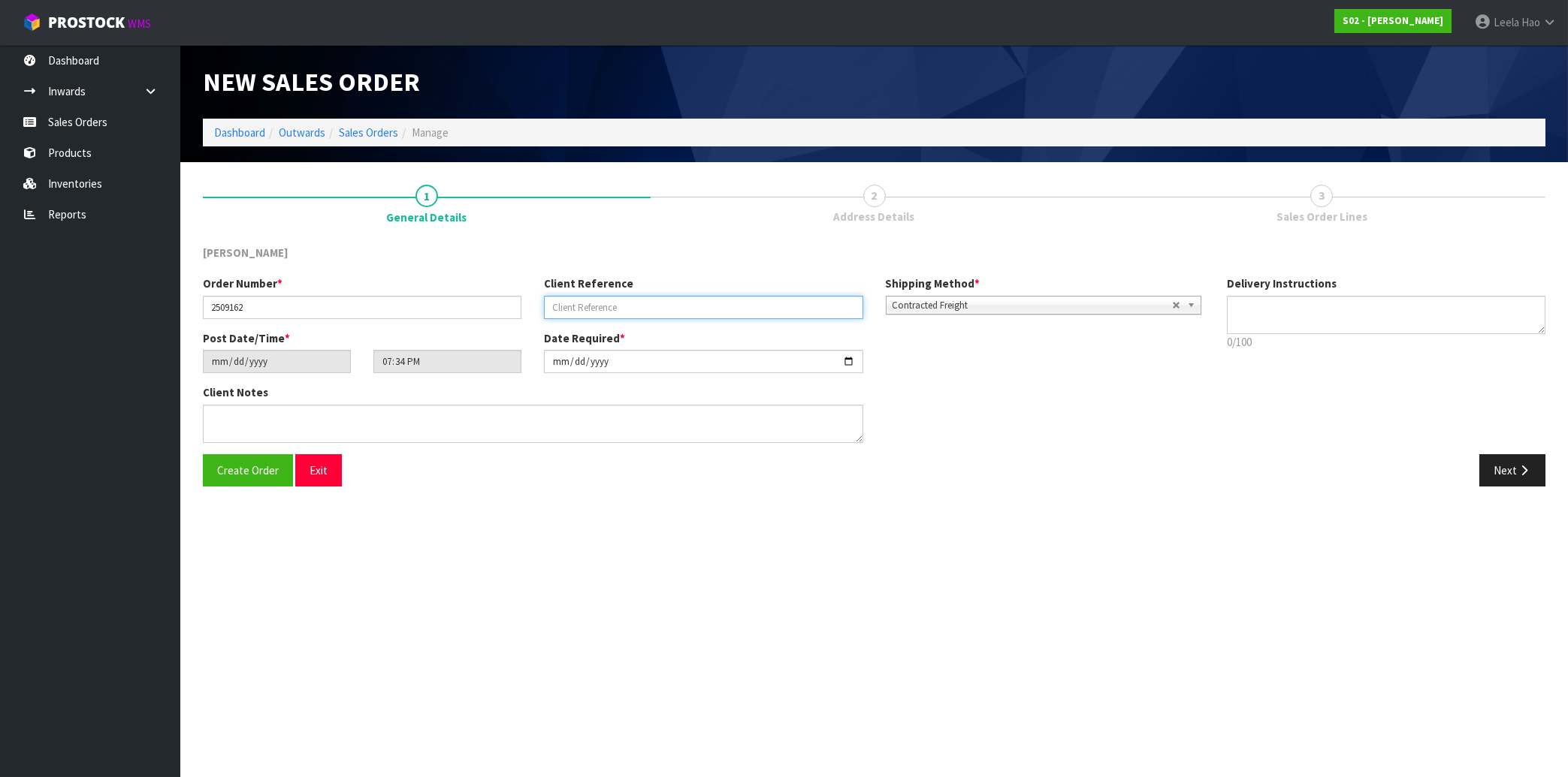
click at [765, 310] on input "text" at bounding box center [703, 308] width 318 height 23
type input "BEDSP-13B"
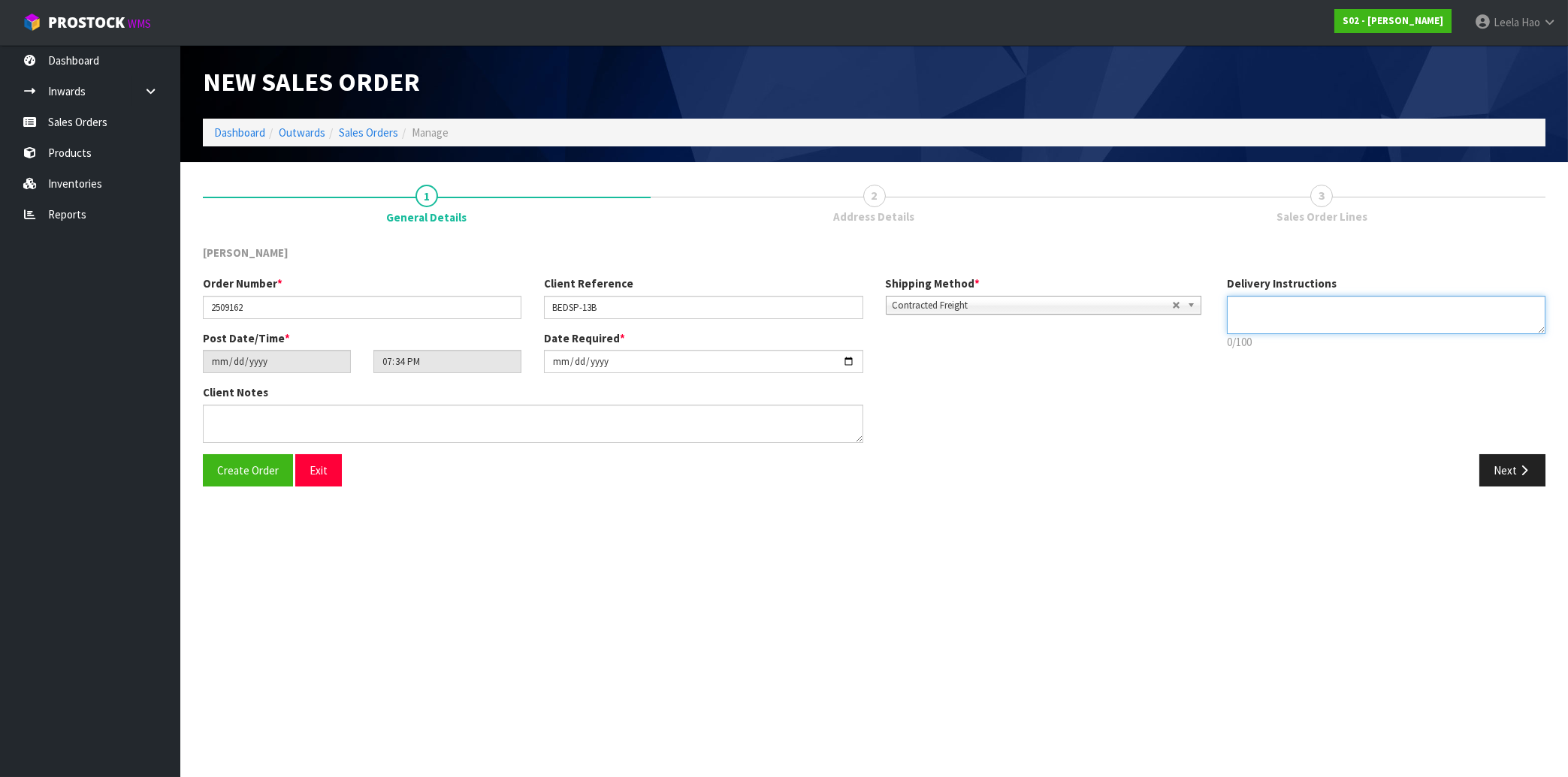
click at [1282, 302] on textarea at bounding box center [1386, 315] width 318 height 39
paste textarea "OKAY TO LEAVE AT FRONT DOOR"
type textarea "OKAY TO LEAVE AT FRONT DOOR"
click at [1517, 473] on icon "button" at bounding box center [1524, 470] width 14 height 12
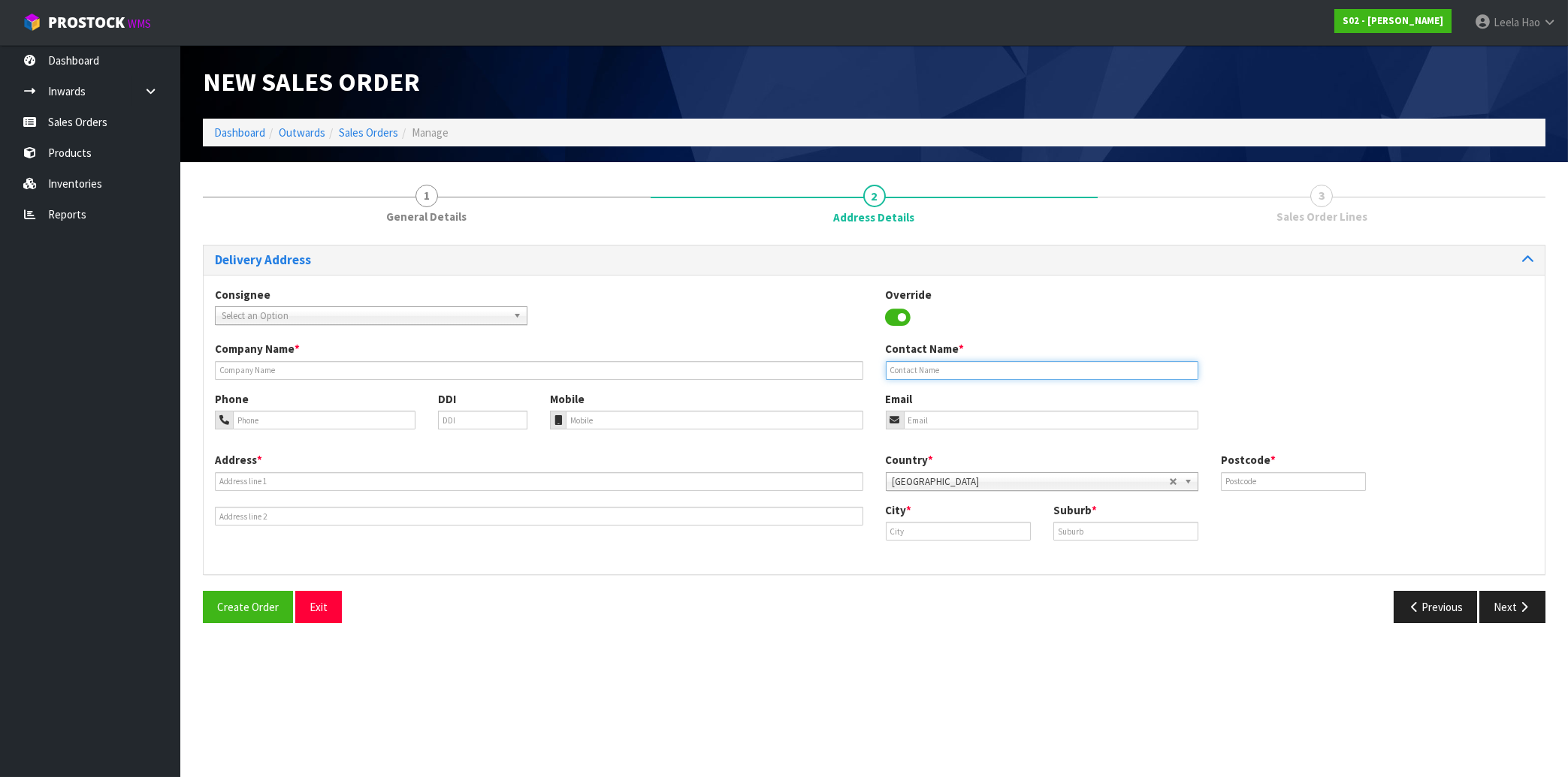
click at [984, 368] on input "text" at bounding box center [1041, 370] width 312 height 18
paste input "[PERSON_NAME]"
type input "[PERSON_NAME]"
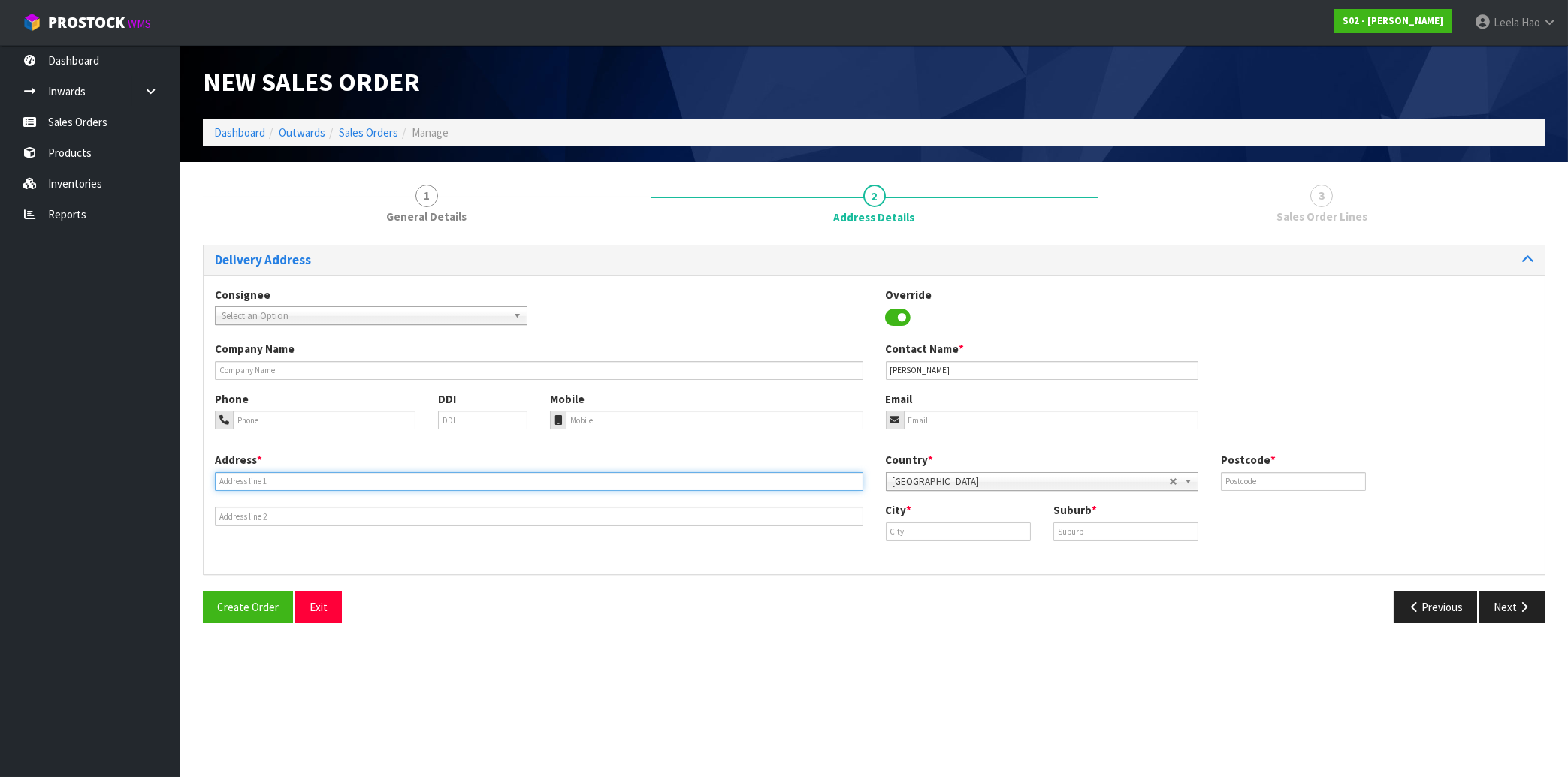
click at [273, 481] on input "text" at bounding box center [539, 481] width 648 height 18
paste input "[STREET_ADDRESS]"
type input "[STREET_ADDRESS]"
click at [1093, 530] on input "text" at bounding box center [1125, 530] width 145 height 18
paste input "WESTOWN"
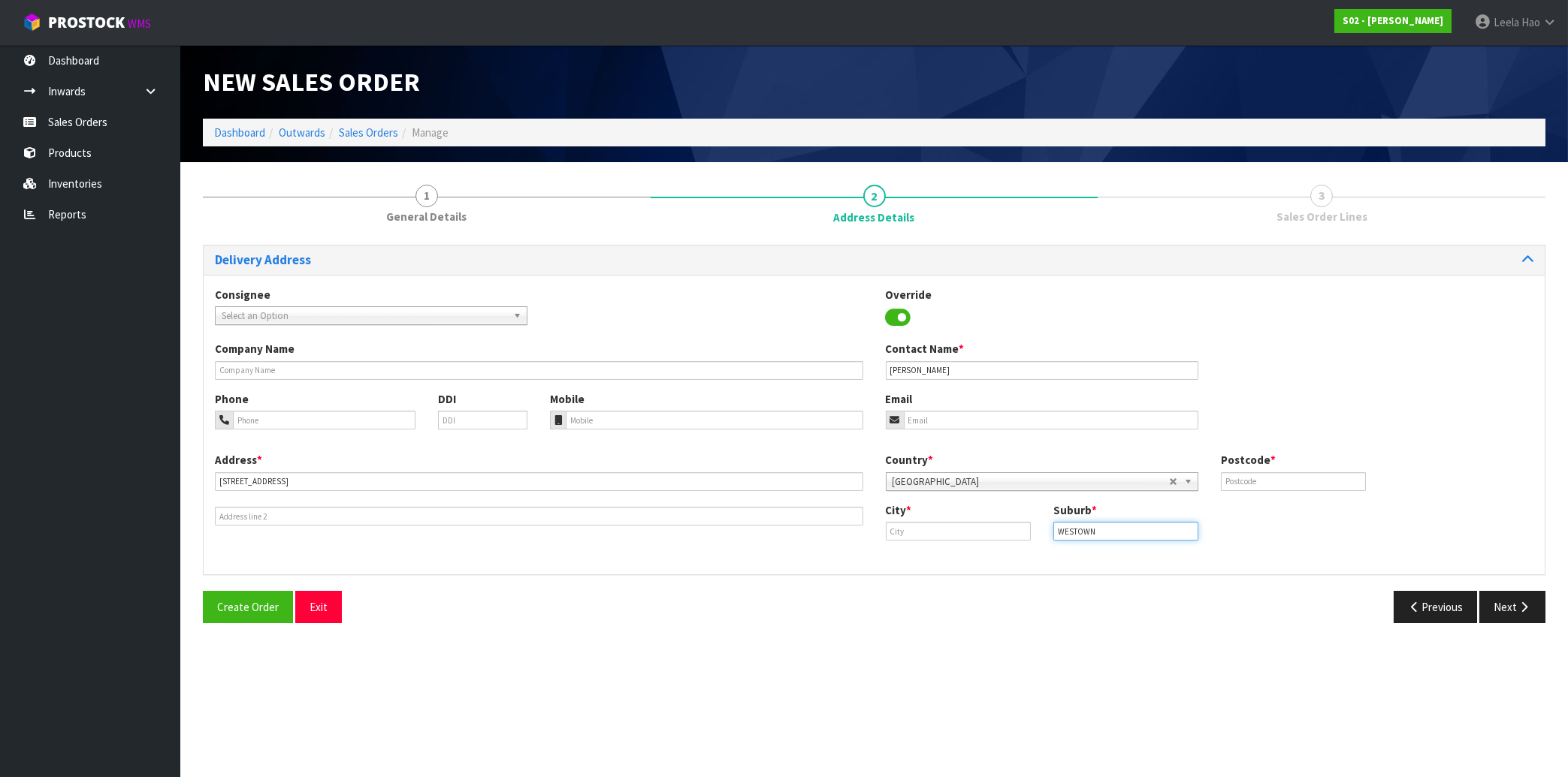
type input "WESTOWN"
click at [950, 535] on input "text" at bounding box center [958, 530] width 145 height 18
paste input "[GEOGRAPHIC_DATA]"
type input "[GEOGRAPHIC_DATA]"
click at [638, 415] on input "tel" at bounding box center [715, 419] width 297 height 18
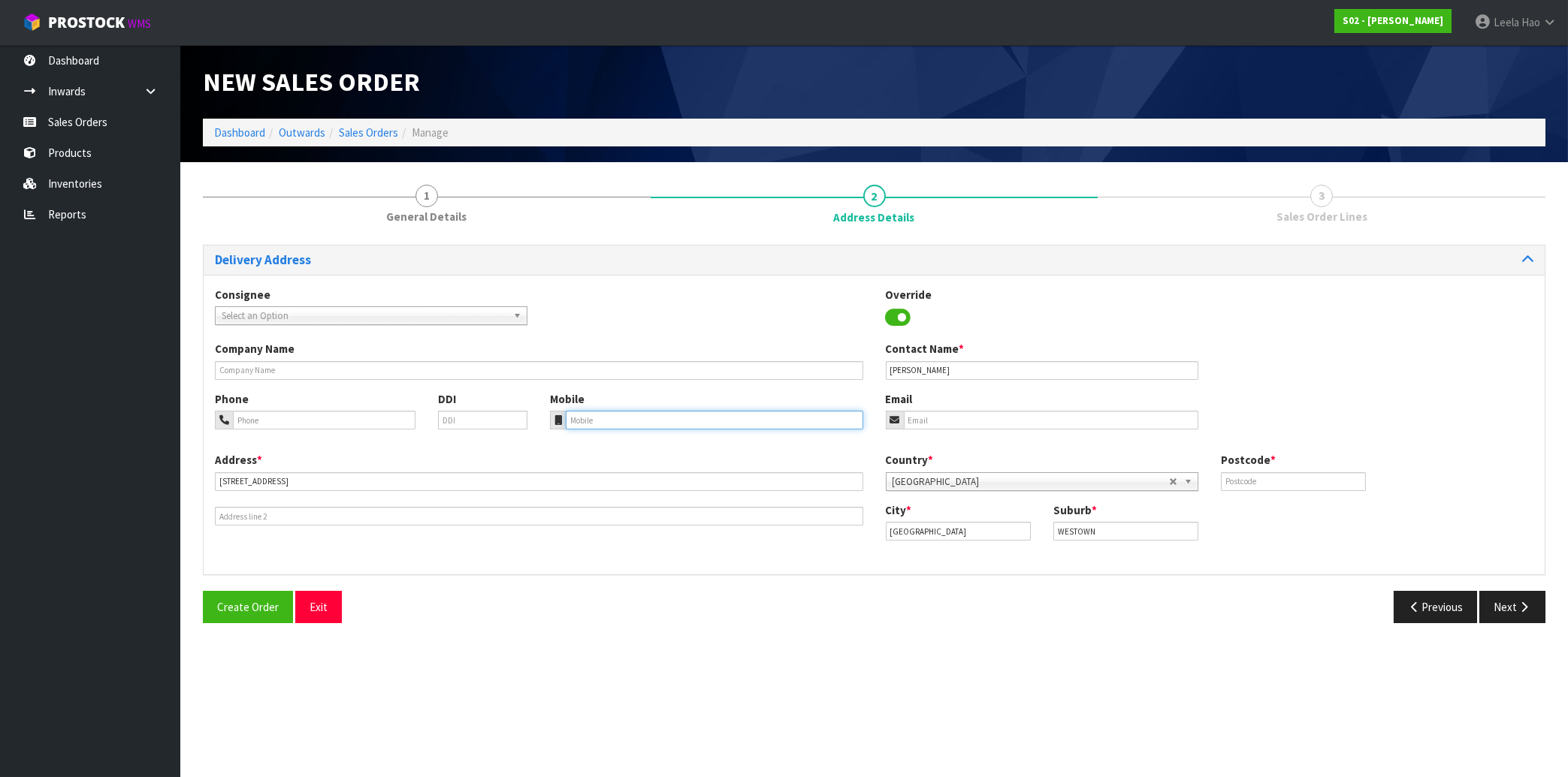
paste input "(027) 7569209"
type input "(027) 7569209"
click at [1241, 482] on input "text" at bounding box center [1293, 481] width 145 height 18
type input "4310"
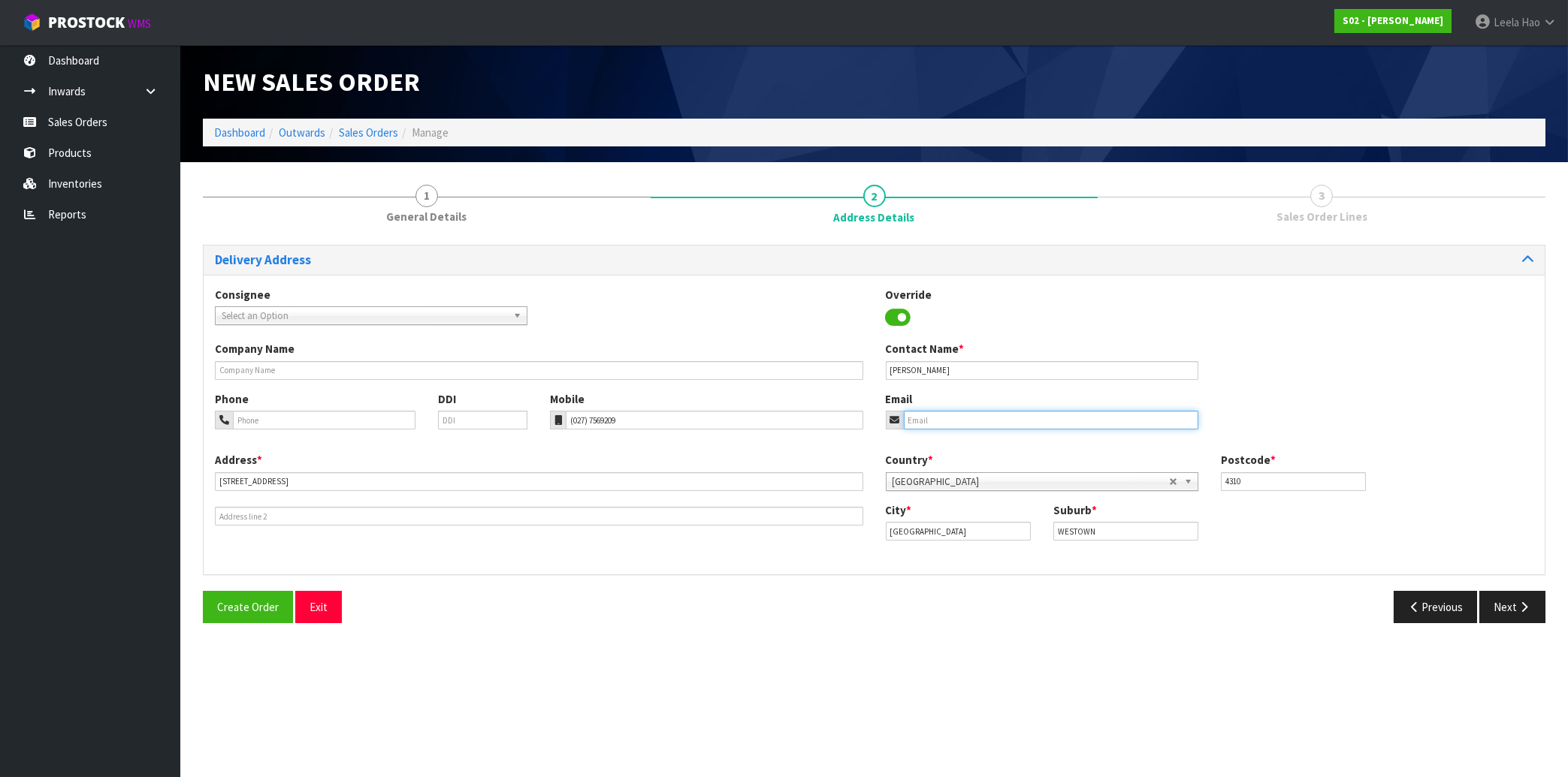
click at [943, 419] on input "email" at bounding box center [1050, 419] width 294 height 18
paste input "[EMAIL_ADDRESS][DOMAIN_NAME]"
type input "[EMAIL_ADDRESS][DOMAIN_NAME]"
click at [1507, 601] on button "Next" at bounding box center [1512, 606] width 67 height 32
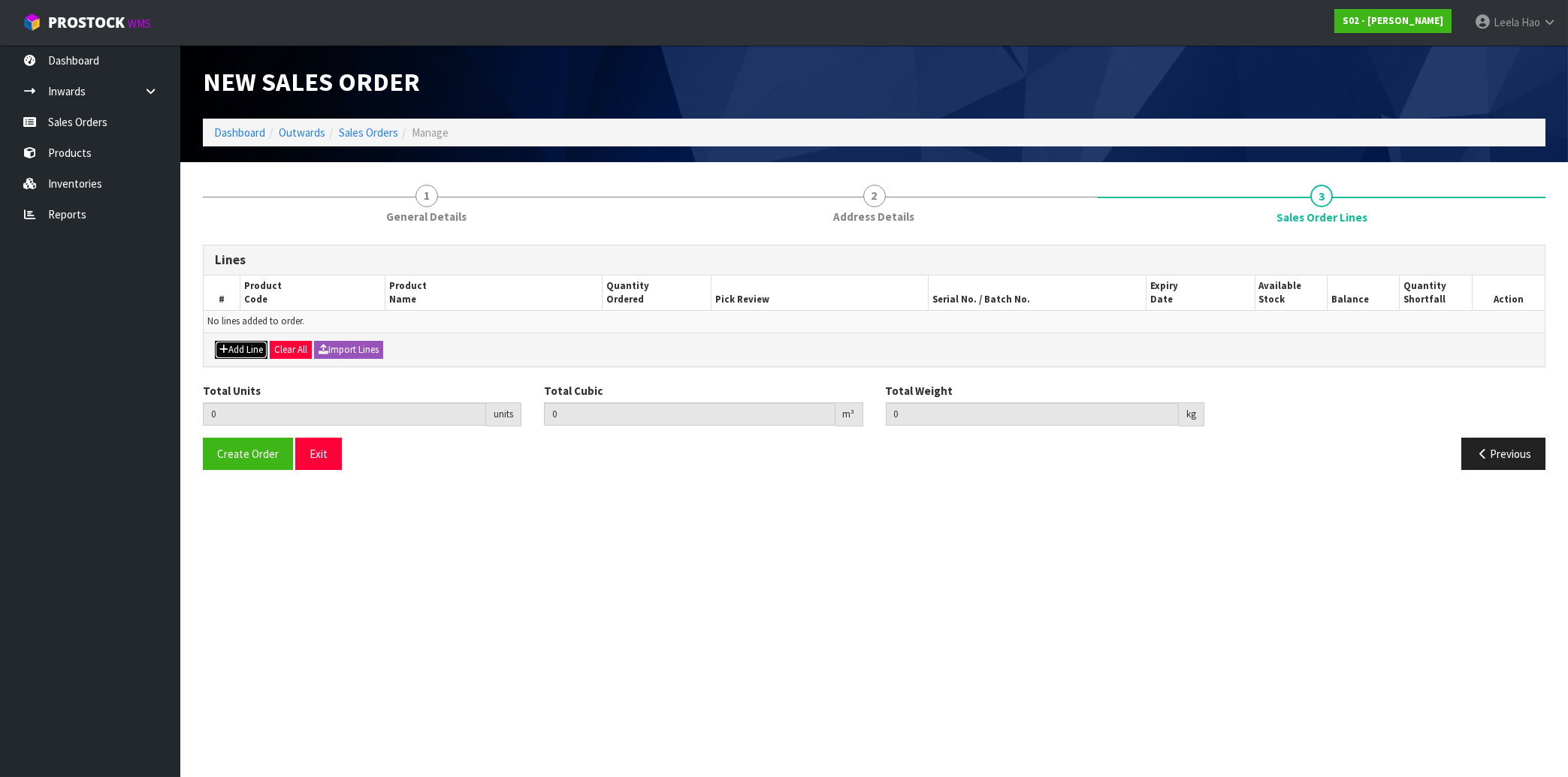
click at [242, 348] on button "Add Line" at bounding box center [241, 350] width 53 height 18
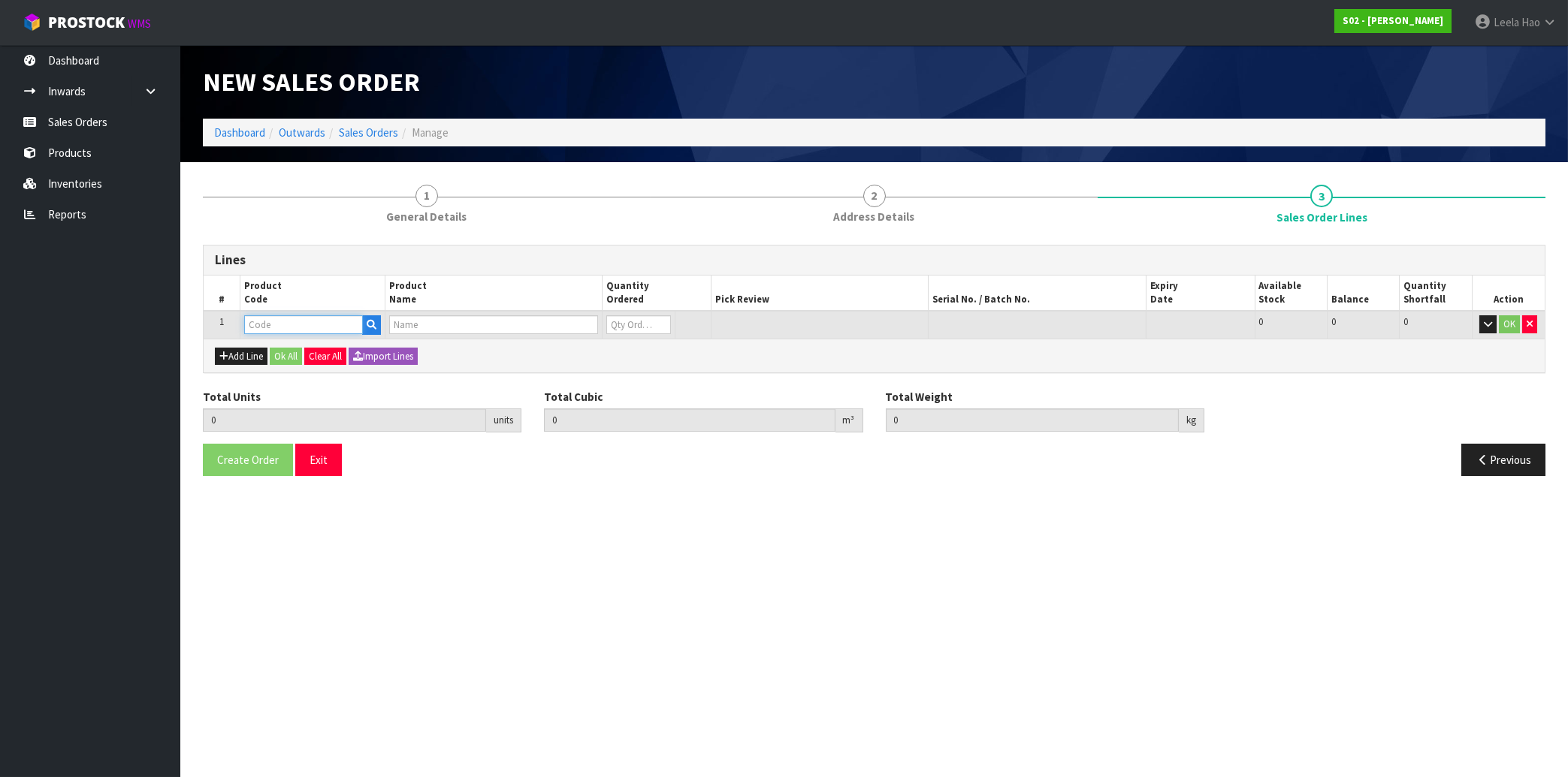
click at [302, 328] on input "text" at bounding box center [303, 324] width 119 height 18
type input "BED"
click at [294, 346] on link "B EDSP" at bounding box center [304, 349] width 119 height 20
type input "BEDSP"
type input "0.000000"
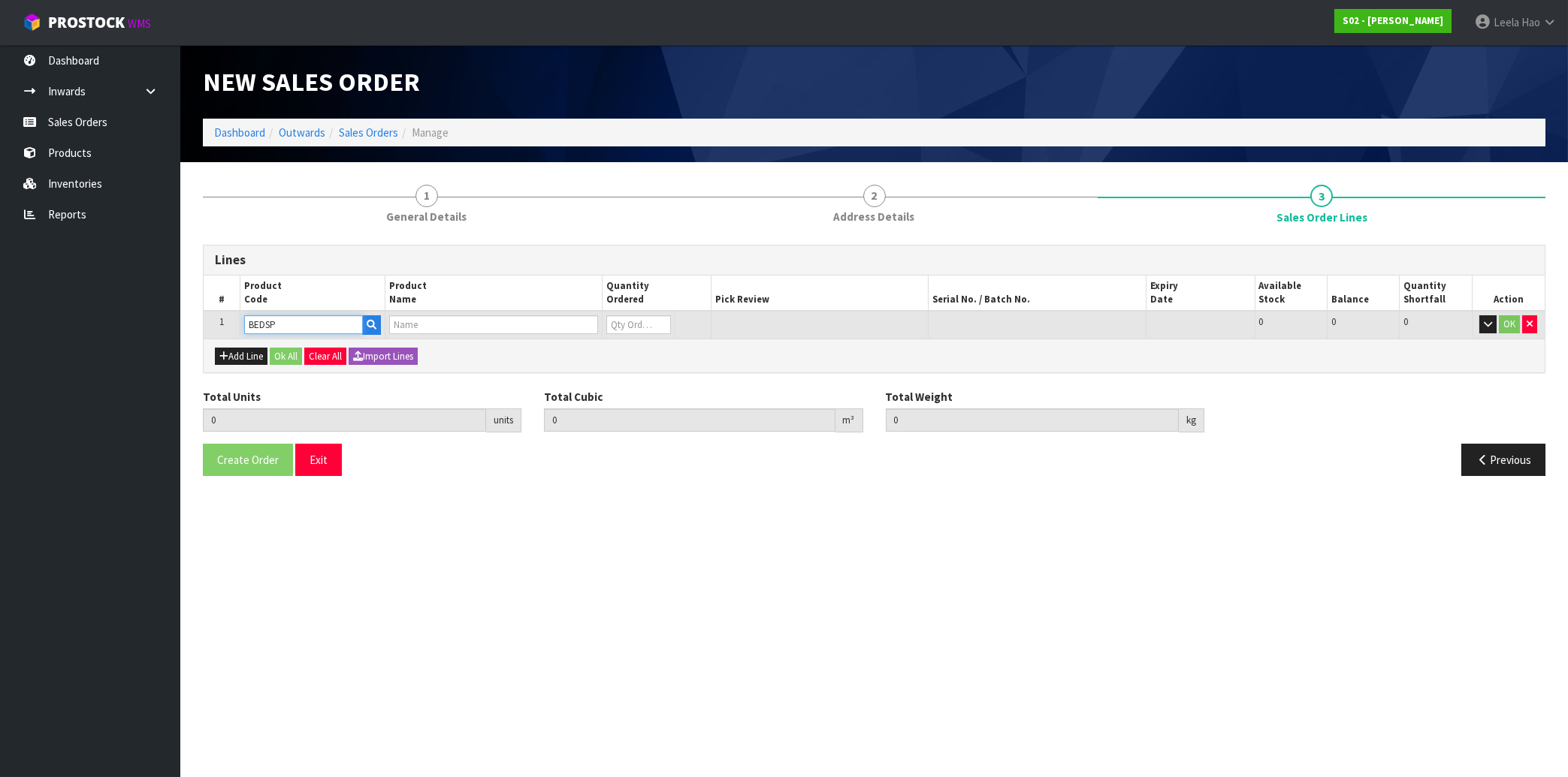
type input "0.000"
type input "Bedspread"
type input "0"
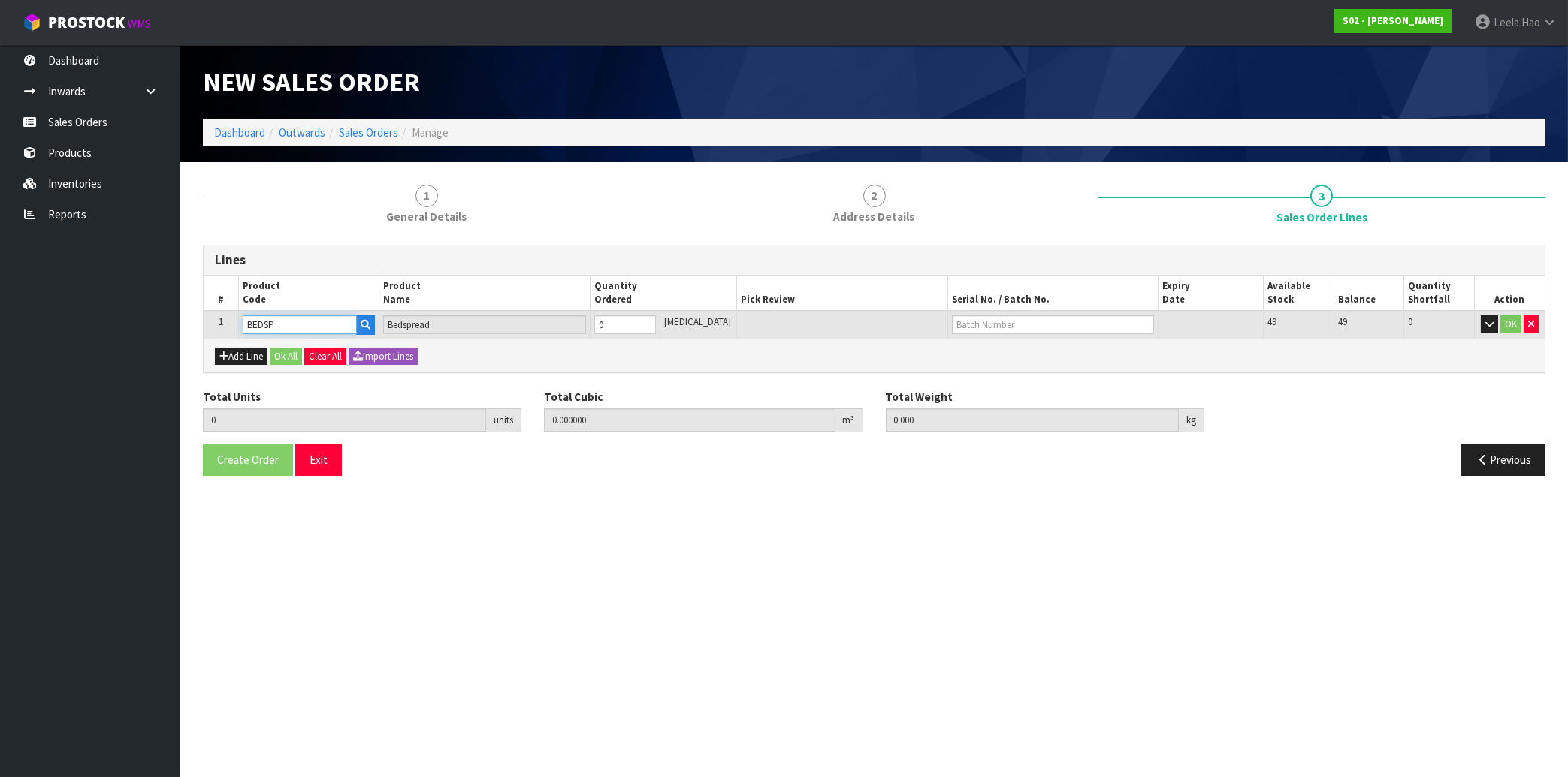
type input "1"
type input "0.029184"
type input "3.15"
type input "1"
click at [656, 322] on input "1" at bounding box center [625, 324] width 62 height 18
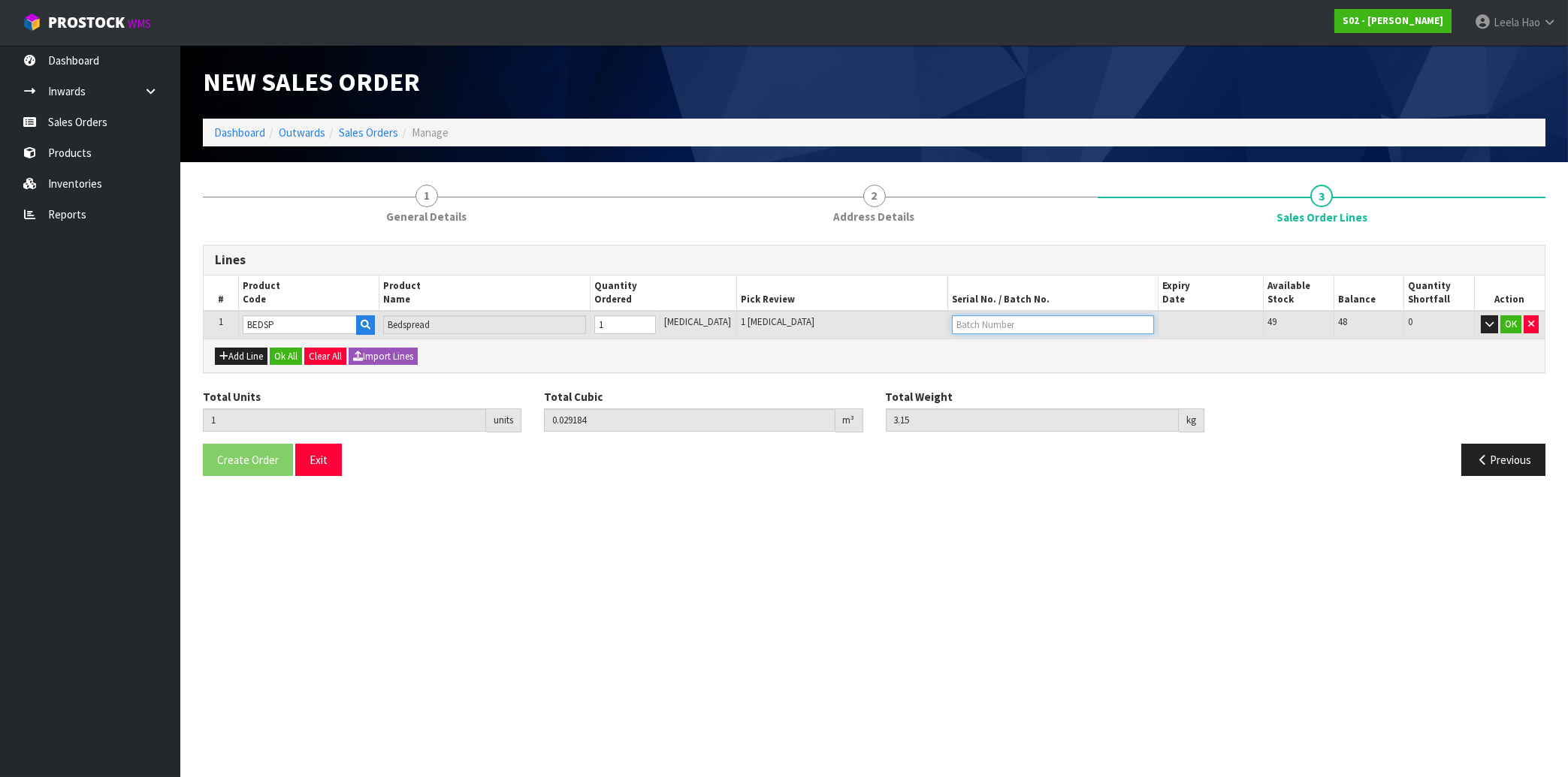
click at [967, 322] on input "text" at bounding box center [1053, 324] width 203 height 18
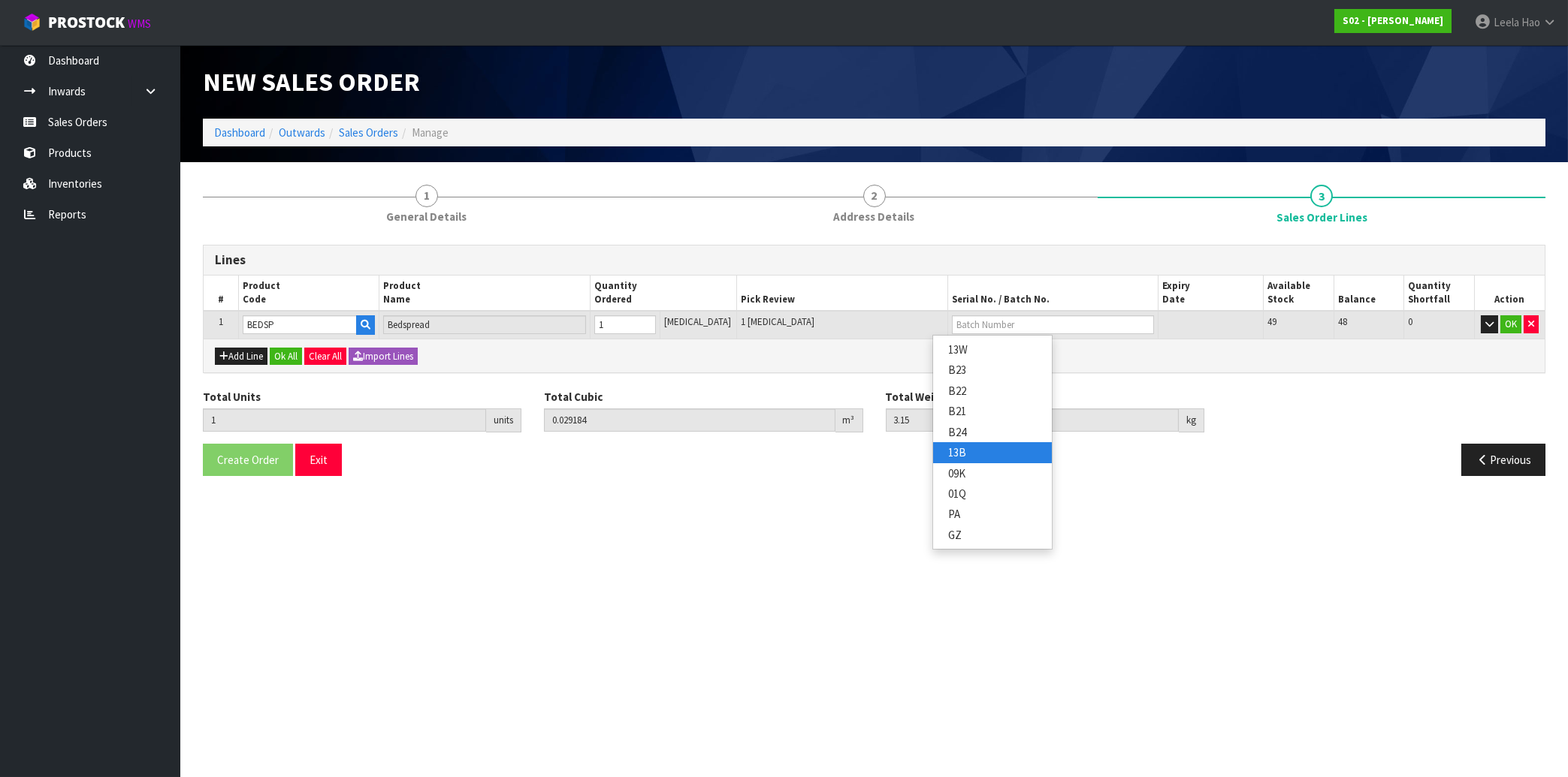
click at [969, 452] on link "13B" at bounding box center [991, 452] width 119 height 20
type input "13B"
click at [1510, 332] on button "OK" at bounding box center [1511, 324] width 21 height 18
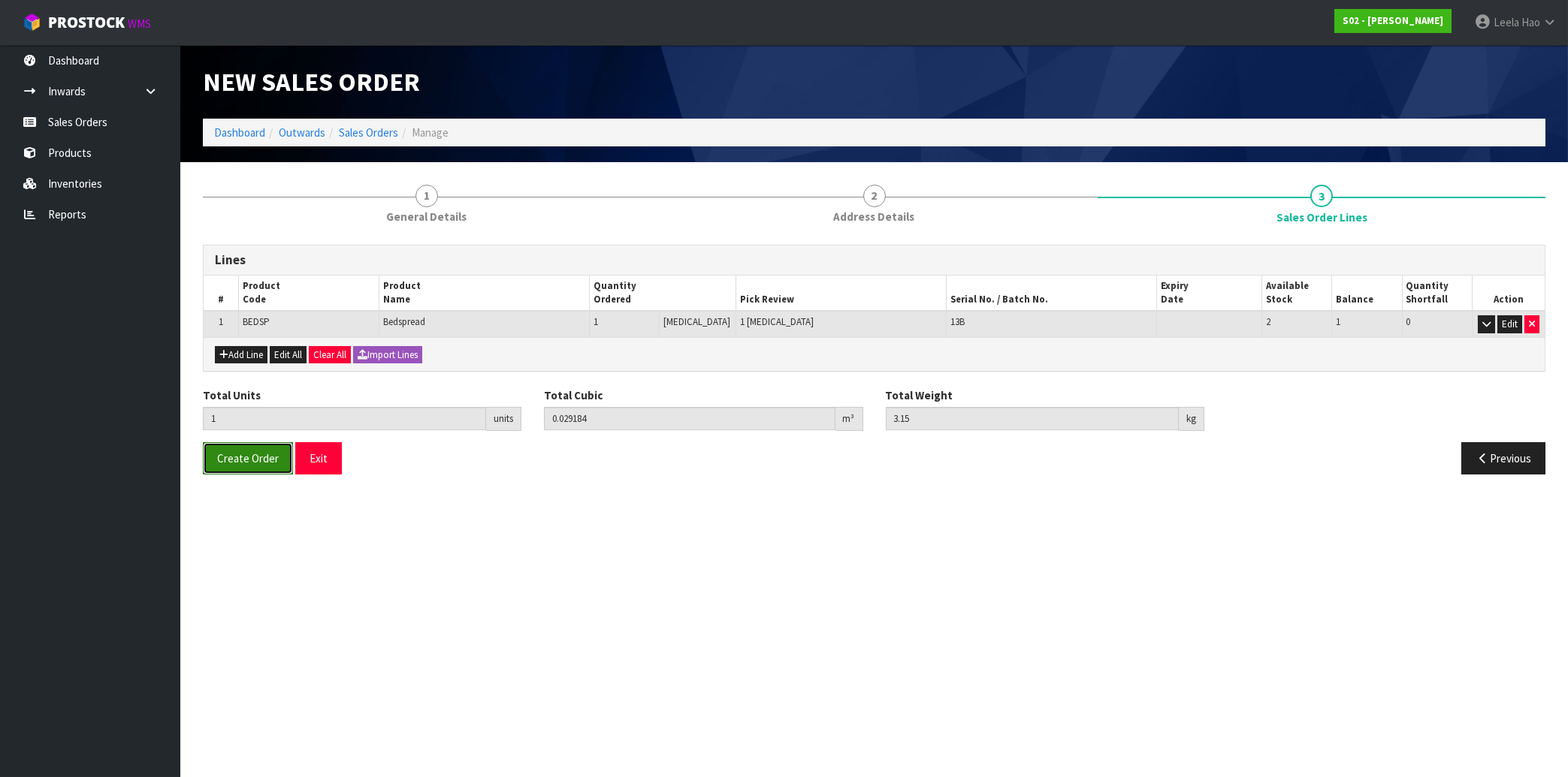
click at [232, 466] on button "Create Order" at bounding box center [247, 458] width 90 height 32
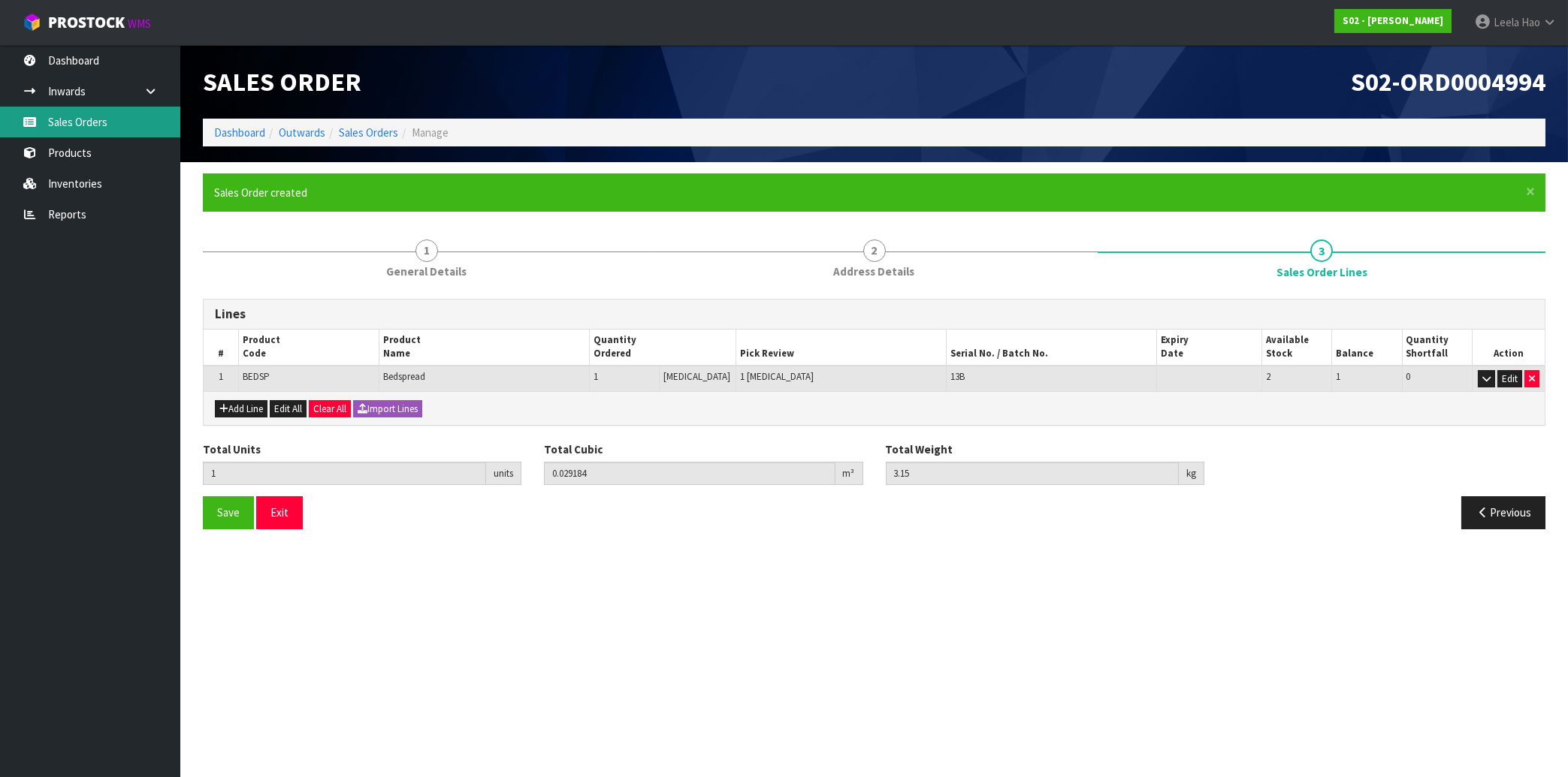
click at [90, 121] on link "Sales Orders" at bounding box center [90, 122] width 180 height 31
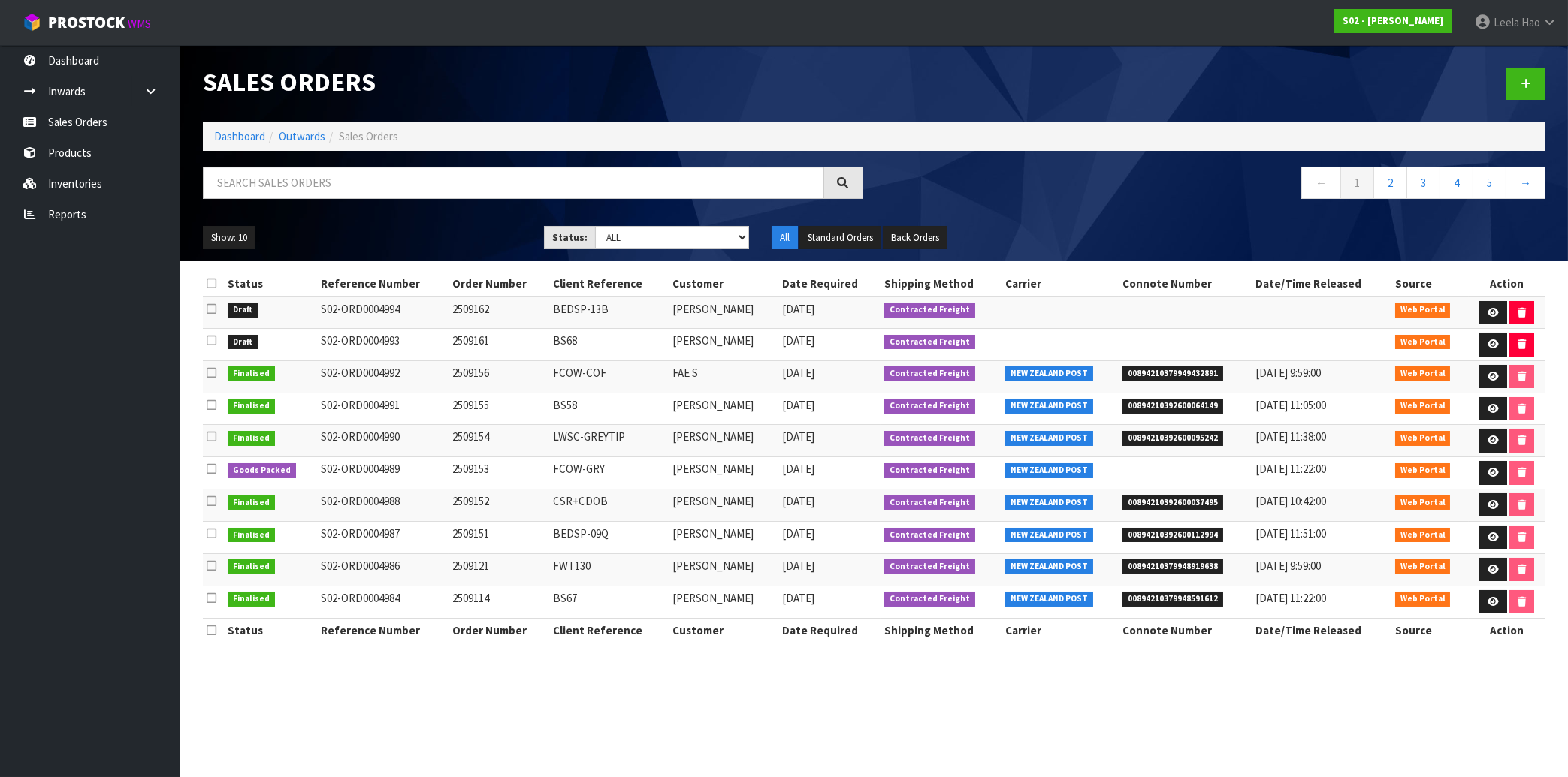
click at [1188, 439] on span "00894210392600095242" at bounding box center [1173, 439] width 100 height 15
click at [1175, 536] on span "00894210392600112994" at bounding box center [1173, 536] width 100 height 15
click at [1178, 503] on span "00894210392600037495" at bounding box center [1173, 503] width 100 height 15
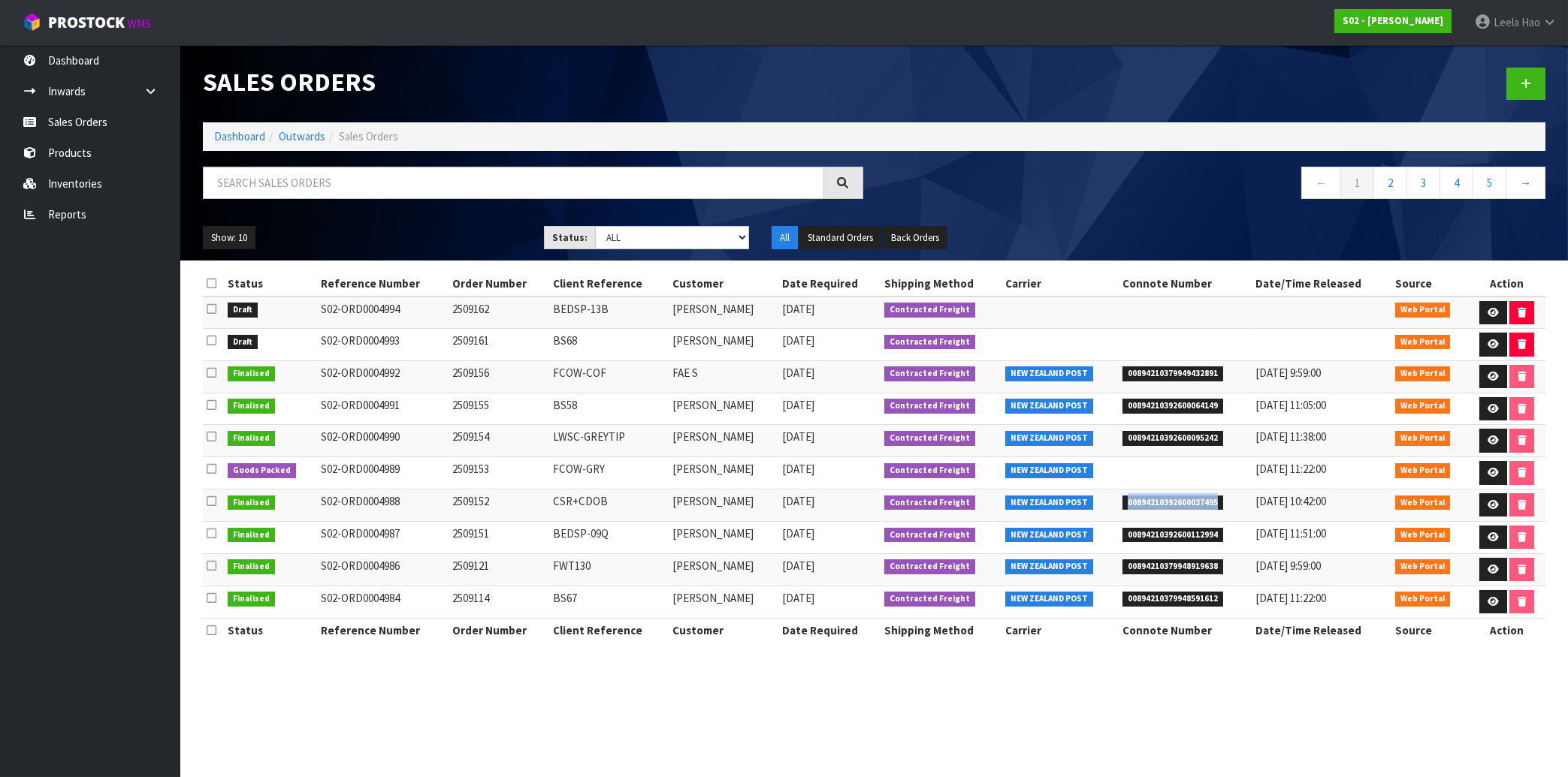
click at [1178, 503] on span "00894210392600037495" at bounding box center [1173, 503] width 100 height 15
click at [1336, 157] on div "Sales Orders Dashboard Outwards Sales Orders ← 1 2 3 4 5 → Show: 10 5 10 25 50 …" at bounding box center [874, 153] width 1365 height 216
click at [351, 703] on section "Sales Orders Dashboard Outwards Sales Orders ← 1 2 3 4 5 → Show: 10 5 10 25 50 …" at bounding box center [784, 388] width 1568 height 777
click at [1496, 474] on icon at bounding box center [1493, 472] width 12 height 10
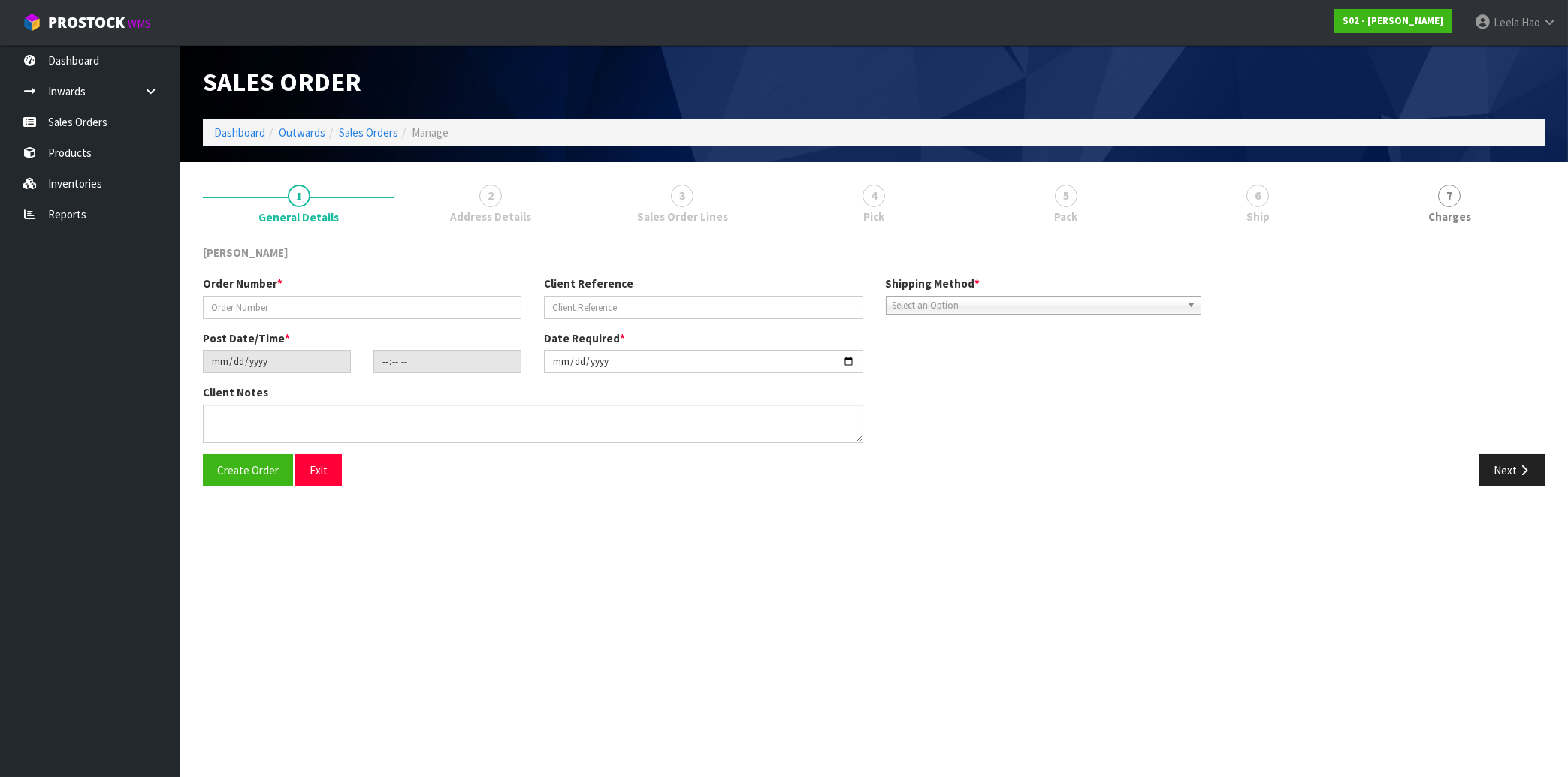
type input "2509153"
type input "FCOW-GRY"
type input "[DATE]"
type input "19:35:00.000"
type input "[DATE]"
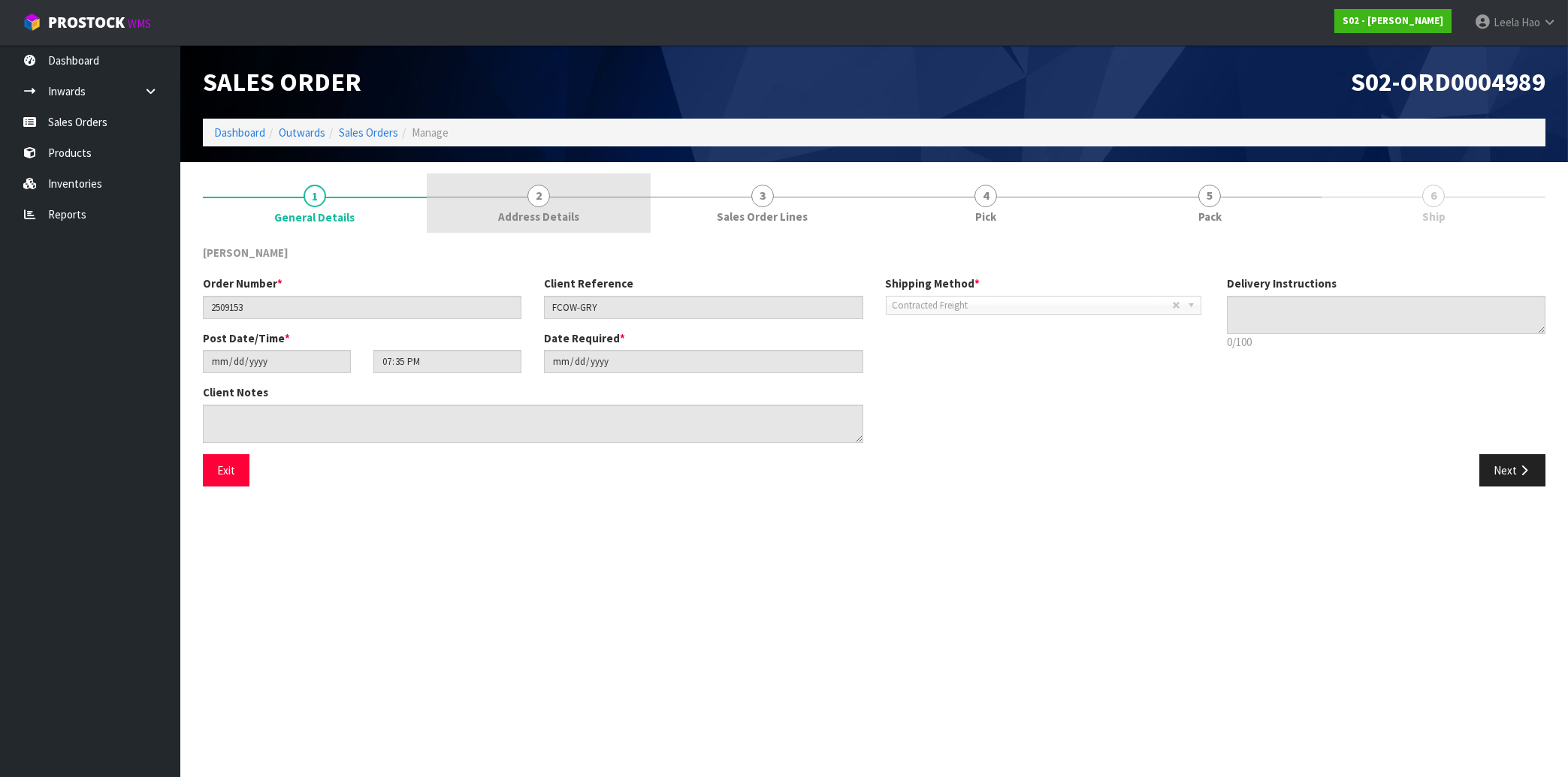
click at [541, 215] on span "Address Details" at bounding box center [538, 217] width 81 height 15
